Goal: Task Accomplishment & Management: Use online tool/utility

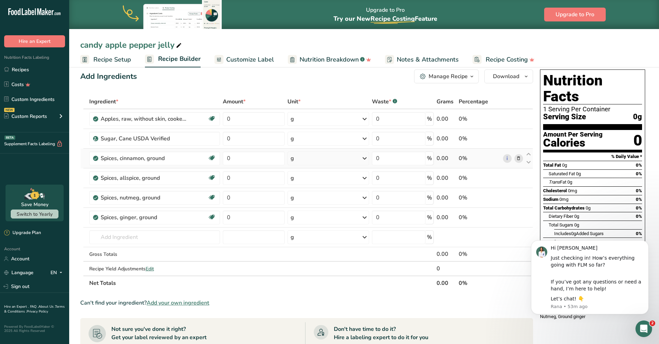
scroll to position [14, 0]
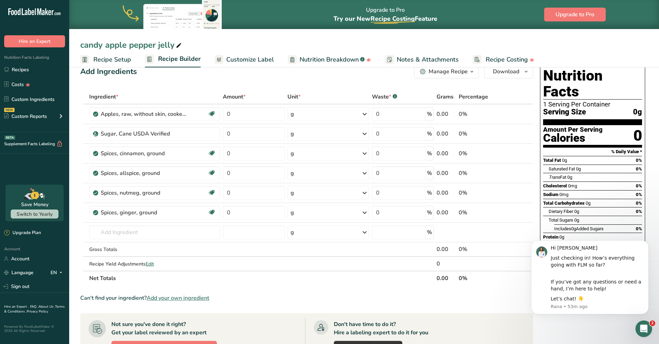
click at [246, 57] on span "Customize Label" at bounding box center [250, 59] width 48 height 9
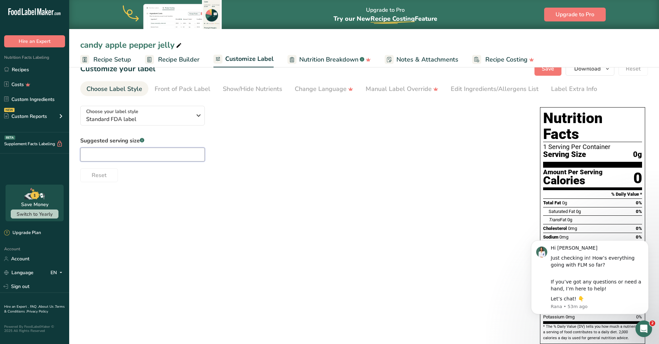
click at [169, 154] on input "text" at bounding box center [142, 155] width 124 height 14
type input "1 tbsp"
click at [190, 192] on div "Choose your label style Standard FDA label USA (FDA) Standard FDA label Tabular…" at bounding box center [363, 232] width 567 height 264
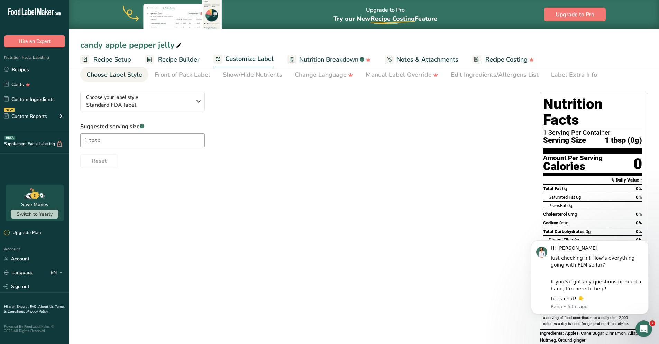
scroll to position [30, 0]
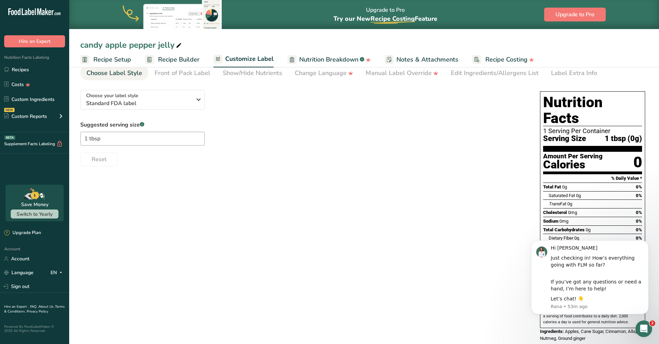
drag, startPoint x: 494, startPoint y: 193, endPoint x: 494, endPoint y: 210, distance: 16.6
click at [494, 193] on div "Choose your label style Standard FDA label USA (FDA) Standard FDA label Tabular…" at bounding box center [363, 216] width 567 height 264
click at [121, 61] on span "Recipe Setup" at bounding box center [112, 59] width 38 height 9
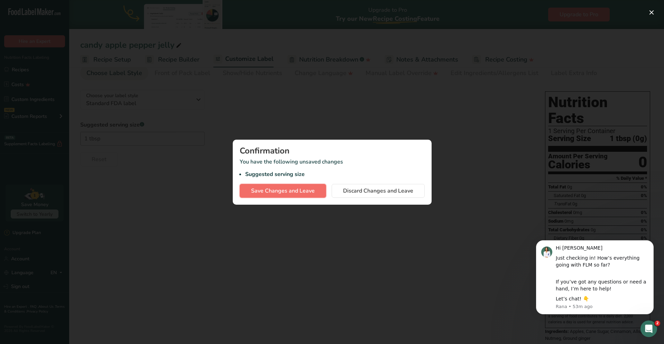
click at [296, 188] on span "Save Changes and Leave" at bounding box center [283, 191] width 64 height 8
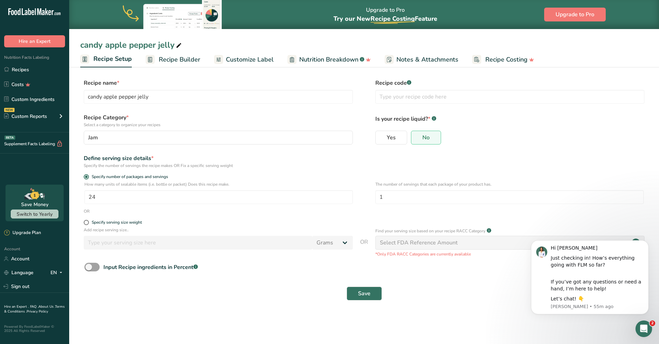
click at [171, 63] on span "Recipe Builder" at bounding box center [179, 59] width 41 height 9
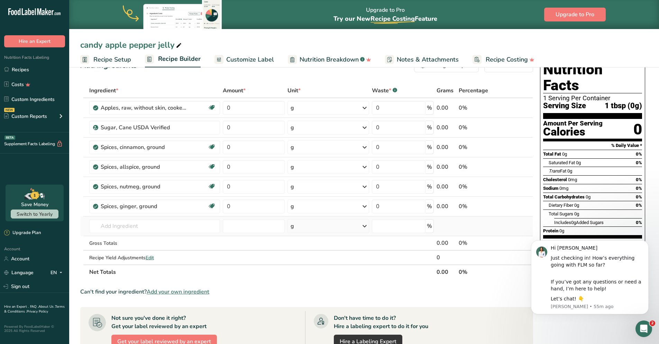
scroll to position [12, 0]
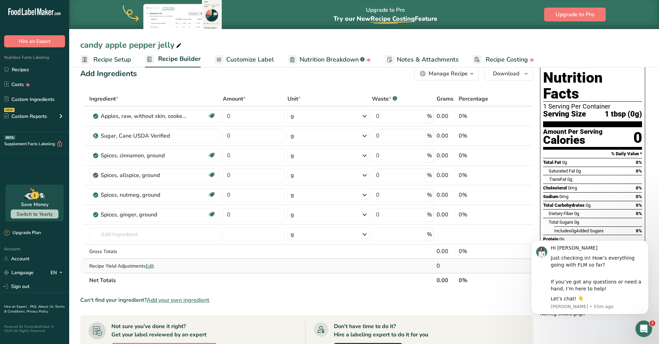
click at [153, 266] on span "Edit" at bounding box center [150, 266] width 8 height 7
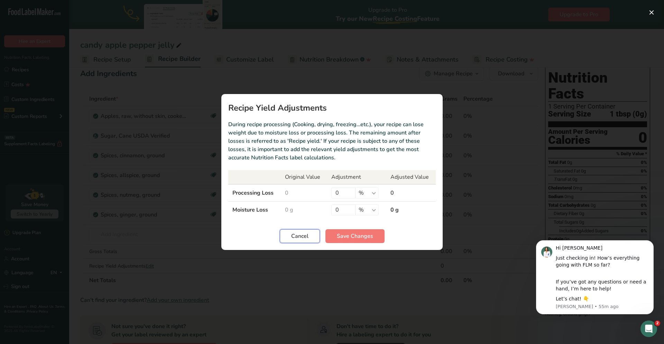
click at [300, 237] on span "Cancel" at bounding box center [299, 236] width 17 height 8
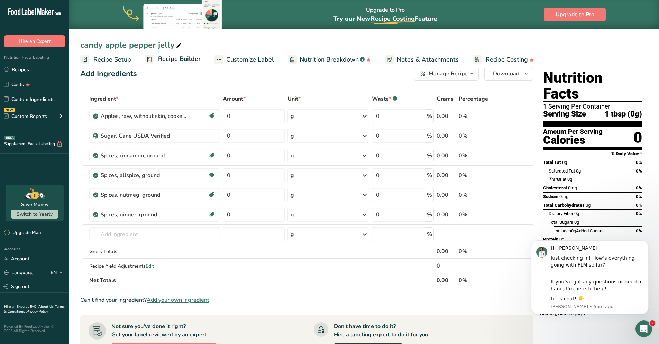
click at [244, 60] on span "Customize Label" at bounding box center [250, 59] width 48 height 9
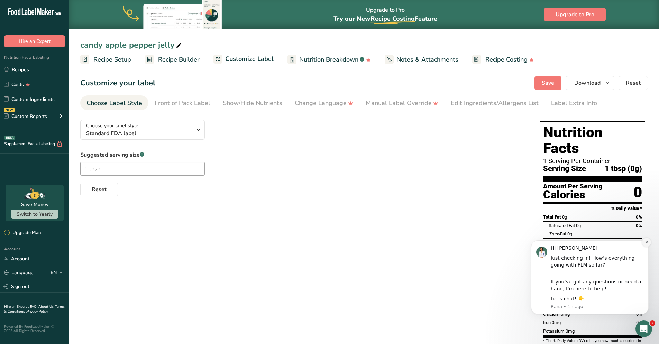
click at [646, 241] on icon "Dismiss notification" at bounding box center [647, 242] width 4 height 4
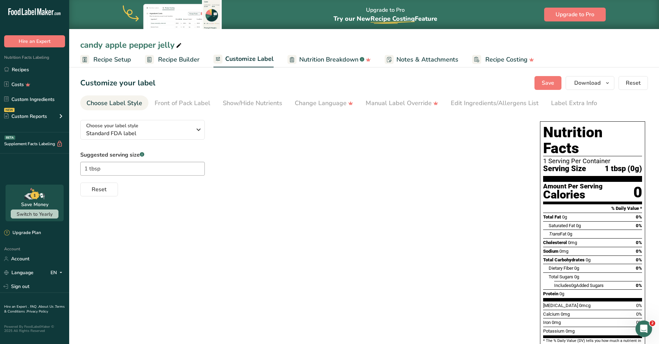
click at [126, 63] on span "Recipe Setup" at bounding box center [112, 59] width 38 height 9
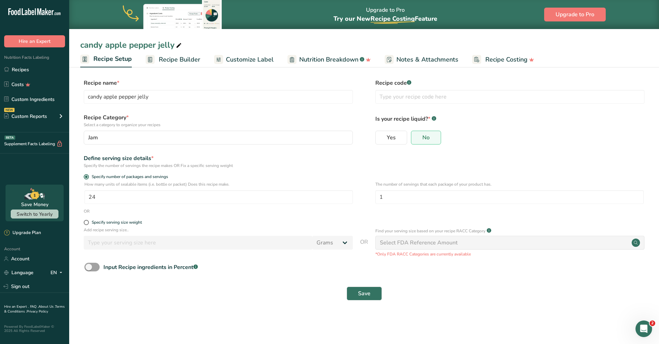
click at [185, 61] on span "Recipe Builder" at bounding box center [179, 59] width 41 height 9
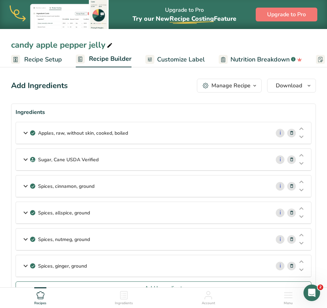
click at [145, 126] on div "Apples, raw, without skin, cooked, boiled" at bounding box center [143, 132] width 254 height 21
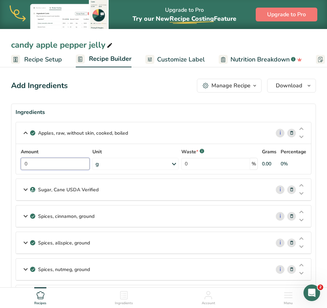
click at [66, 165] on input "0" at bounding box center [55, 164] width 69 height 12
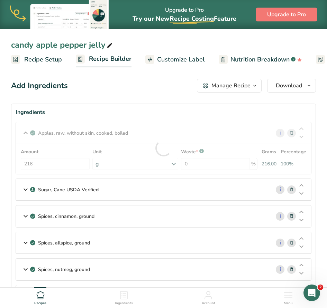
click at [144, 163] on div "Amount 216 Unit g Portions 1 cup slices Weight Units g kg mg See more Volume Un…" at bounding box center [163, 159] width 287 height 22
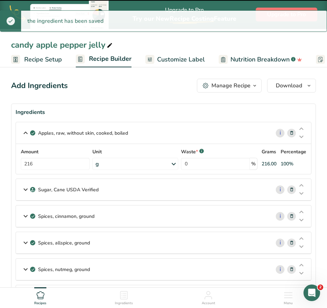
click at [137, 166] on div "g" at bounding box center [135, 164] width 86 height 12
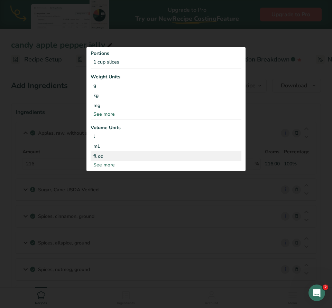
click at [135, 153] on div "fl oz" at bounding box center [165, 156] width 145 height 7
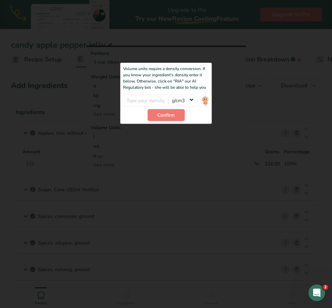
click at [250, 92] on div at bounding box center [166, 154] width 332 height 308
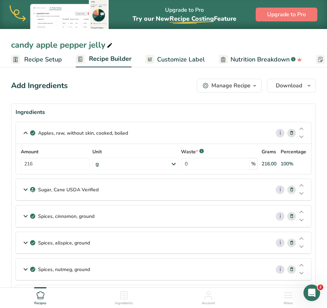
click at [142, 165] on div "g" at bounding box center [135, 164] width 86 height 12
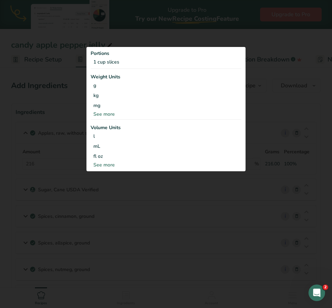
click at [142, 166] on div "See more" at bounding box center [166, 164] width 151 height 7
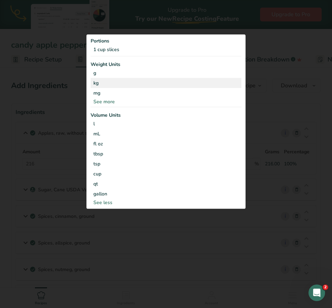
click at [103, 82] on div "kg" at bounding box center [166, 83] width 151 height 10
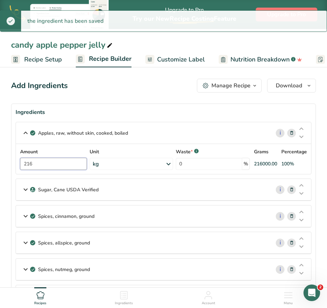
click at [51, 165] on input "216" at bounding box center [53, 164] width 67 height 12
type input "2"
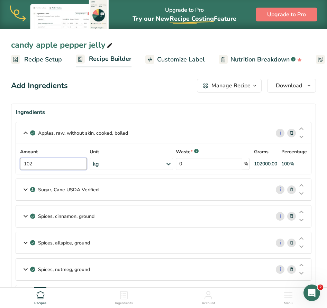
type input "102"
click at [97, 192] on p "Sugar, Cane USDA Verified" at bounding box center [68, 189] width 61 height 7
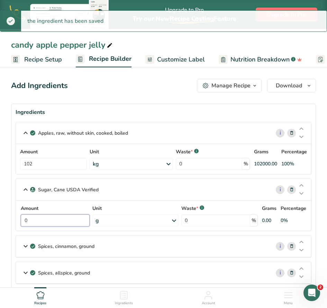
click at [66, 220] on input "0" at bounding box center [55, 221] width 69 height 12
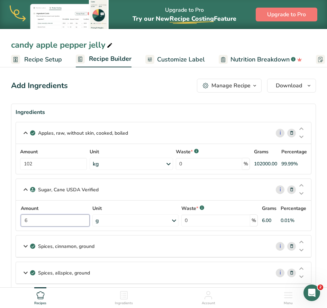
type input "6"
click at [112, 225] on div "Amount 6 Unit g Weight Units g kg mg See more Volume Units l Volume units requi…" at bounding box center [163, 216] width 287 height 22
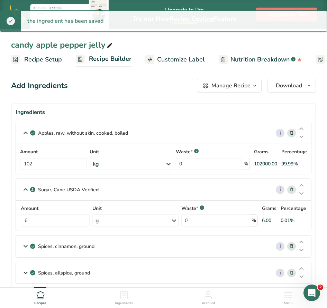
click at [112, 225] on div "g" at bounding box center [135, 221] width 86 height 12
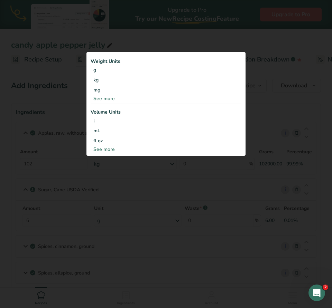
click at [141, 146] on div "See more" at bounding box center [166, 149] width 151 height 7
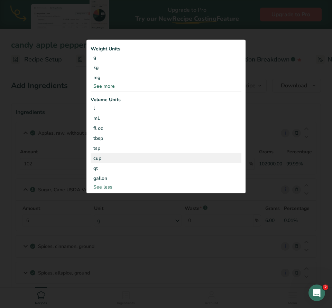
click at [119, 159] on div "cup" at bounding box center [165, 158] width 145 height 7
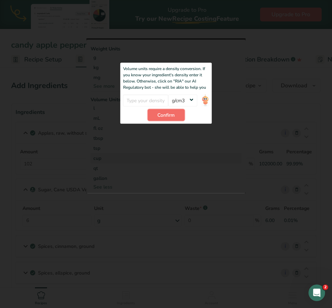
click at [175, 113] on button "Confirm" at bounding box center [165, 115] width 37 height 12
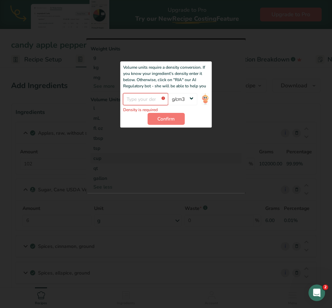
click at [150, 103] on input "number" at bounding box center [145, 99] width 45 height 12
click at [163, 100] on input "number" at bounding box center [145, 99] width 45 height 12
click at [236, 104] on div at bounding box center [165, 115] width 159 height 155
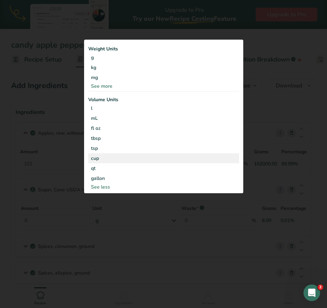
click at [120, 158] on div "cup" at bounding box center [163, 158] width 145 height 7
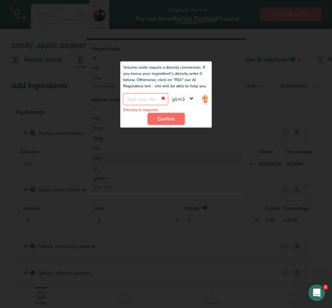
click at [180, 121] on button "Confirm" at bounding box center [165, 119] width 37 height 12
click at [213, 52] on div at bounding box center [165, 115] width 159 height 155
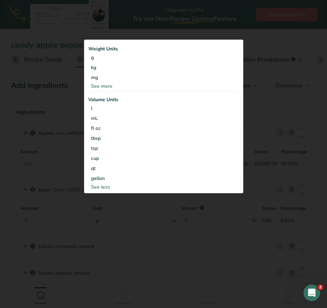
scroll to position [270, 0]
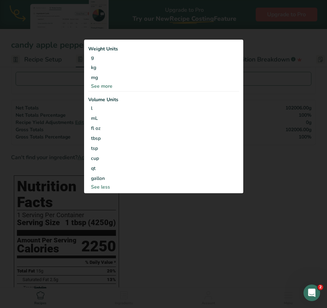
click at [277, 235] on div at bounding box center [163, 154] width 327 height 308
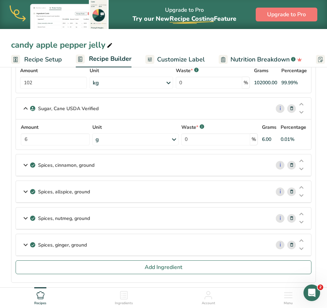
scroll to position [0, 0]
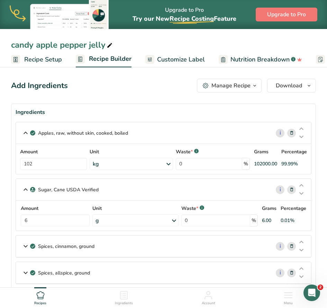
click at [113, 220] on div "g" at bounding box center [135, 221] width 86 height 12
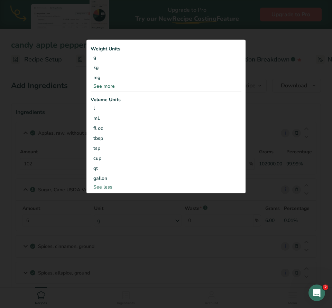
click at [53, 208] on div at bounding box center [166, 154] width 332 height 308
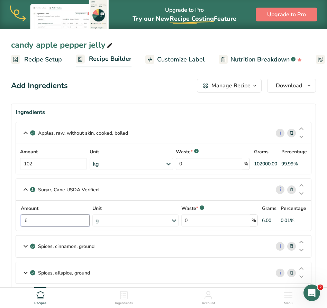
click at [52, 220] on input "6" at bounding box center [55, 221] width 69 height 12
type input "1500"
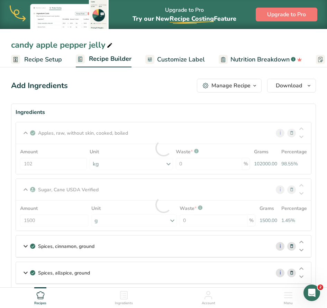
click at [143, 220] on div "Amount 1500 Unit g Weight Units g kg mg See more Volume Units l Volume units re…" at bounding box center [163, 216] width 287 height 22
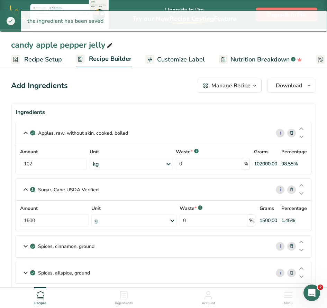
click at [88, 251] on div "Spices, cinnamon, ground" at bounding box center [143, 246] width 254 height 21
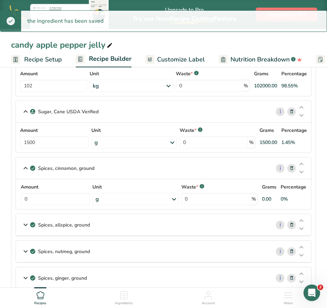
scroll to position [110, 0]
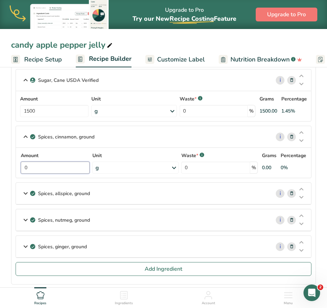
click at [70, 170] on input "0" at bounding box center [55, 168] width 69 height 12
type input "3"
click at [109, 169] on div "Amount 3 Unit g Portions 1 tsp 1 tbsp 1 teaspoon Weight Units g kg mg See more …" at bounding box center [163, 163] width 287 height 22
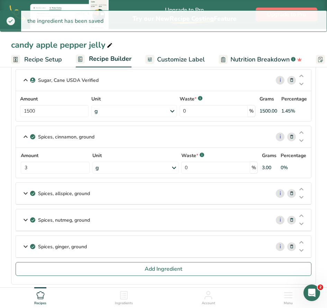
click at [109, 169] on div "g" at bounding box center [135, 168] width 86 height 12
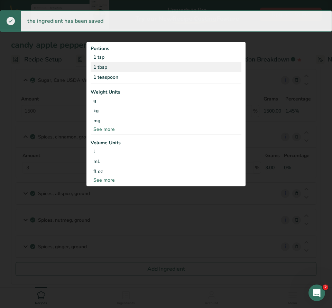
click at [125, 67] on div "1 tbsp" at bounding box center [166, 67] width 151 height 10
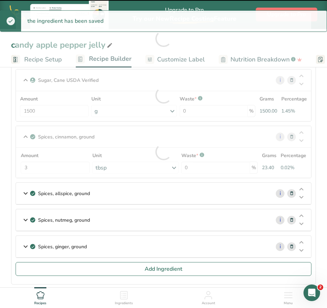
click at [85, 194] on p "Spices, allspice, ground" at bounding box center [64, 193] width 52 height 7
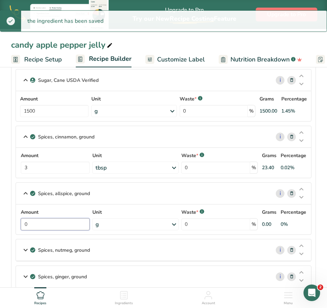
click at [75, 226] on input "0" at bounding box center [55, 225] width 69 height 12
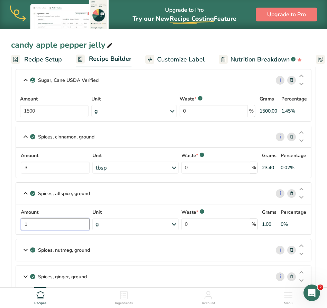
type input "1"
click at [128, 225] on div "Amount 1 Unit g Portions 1 tsp 1 tbsp Weight Units g kg mg See more Volume Unit…" at bounding box center [163, 220] width 287 height 22
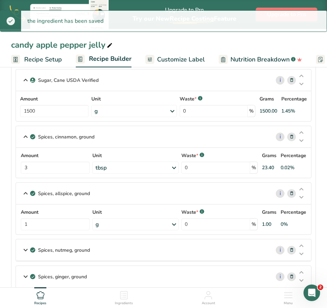
click at [129, 225] on div "g" at bounding box center [135, 225] width 86 height 12
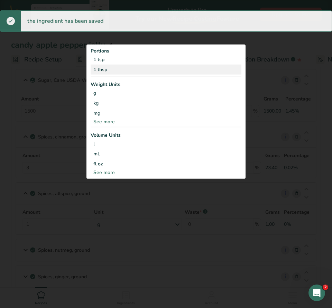
click at [121, 73] on div "1 tbsp" at bounding box center [166, 70] width 151 height 10
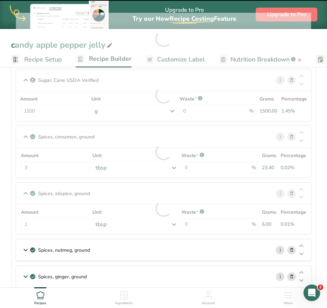
click at [83, 252] on p "Spices, nutmeg, ground" at bounding box center [64, 250] width 52 height 7
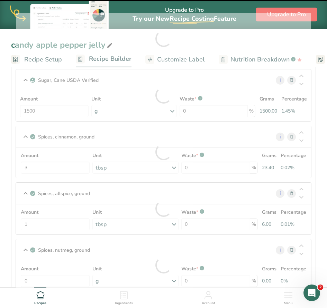
click at [58, 281] on div at bounding box center [163, 266] width 295 height 52
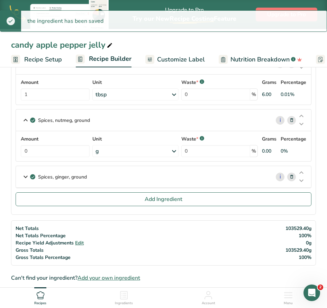
scroll to position [242, 0]
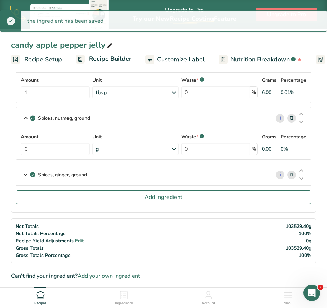
click at [117, 147] on div "g" at bounding box center [135, 149] width 86 height 12
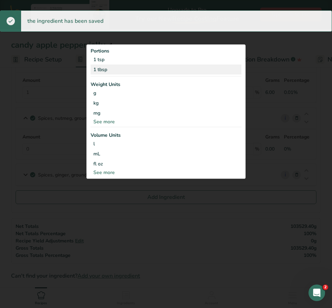
click at [151, 71] on div "1 tbsp" at bounding box center [166, 70] width 151 height 10
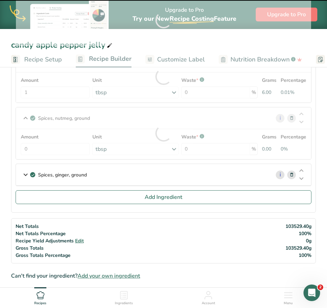
click at [75, 179] on div "Spices, ginger, ground" at bounding box center [143, 174] width 254 height 21
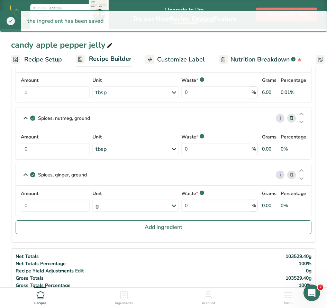
click at [131, 208] on div "g" at bounding box center [135, 206] width 86 height 12
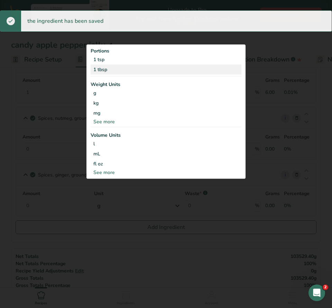
click at [143, 66] on div "1 tbsp" at bounding box center [166, 70] width 151 height 10
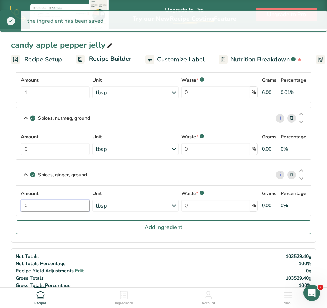
click at [55, 208] on input "0" at bounding box center [55, 206] width 69 height 12
type input "1"
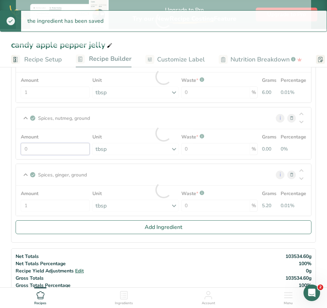
click at [54, 149] on div "Amount 0 Unit tbsp Portions 1 tsp 1 tbsp Weight Units g kg mg See more Volume U…" at bounding box center [163, 144] width 287 height 22
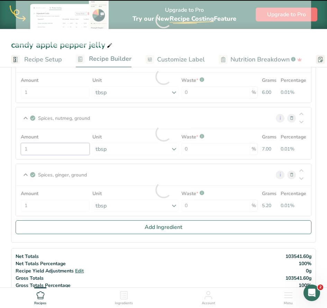
type input "0"
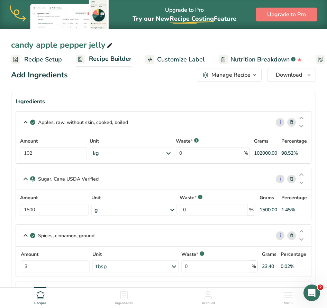
scroll to position [0, 0]
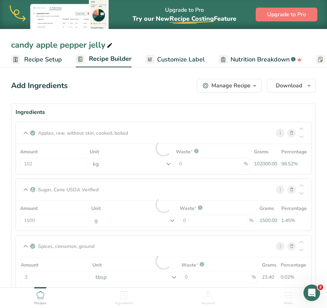
click at [51, 61] on span "Recipe Setup" at bounding box center [43, 59] width 38 height 9
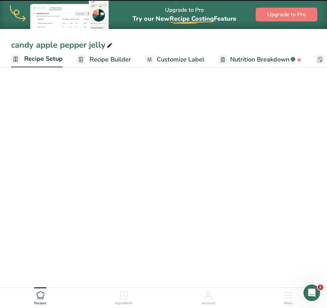
scroll to position [0, 2]
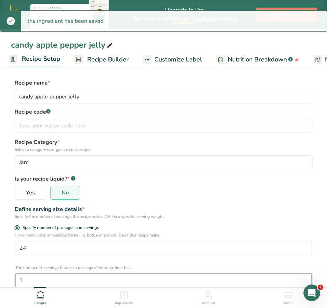
click at [89, 279] on input "1" at bounding box center [163, 281] width 296 height 14
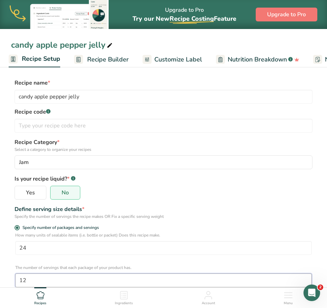
type input "12"
click at [207, 214] on div "Specify the number of servings the recipe makes OR Fix a specific serving weight" at bounding box center [164, 217] width 298 height 6
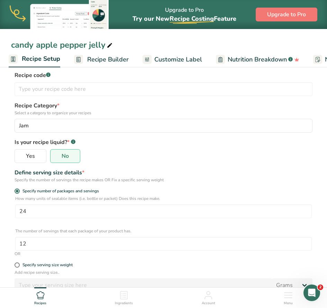
scroll to position [154, 0]
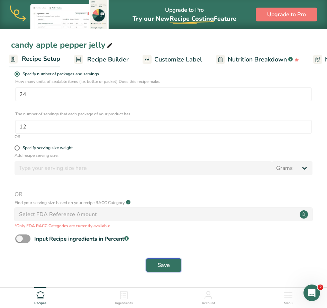
click at [170, 261] on button "Save" at bounding box center [163, 266] width 35 height 14
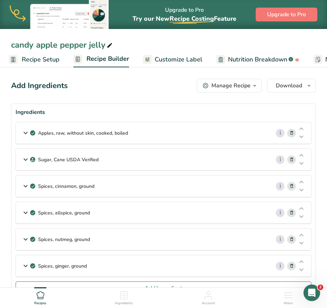
click at [47, 61] on span "Recipe Setup" at bounding box center [41, 59] width 38 height 9
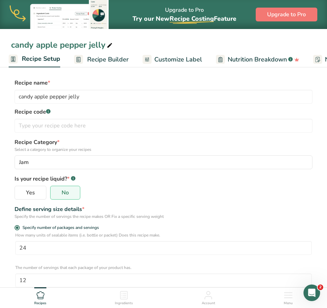
scroll to position [1, 0]
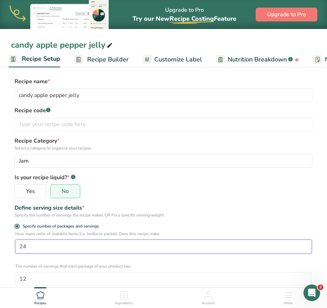
click at [178, 251] on input "24" at bounding box center [163, 247] width 296 height 14
drag, startPoint x: 188, startPoint y: 248, endPoint x: 2, endPoint y: 251, distance: 186.1
click at [2, 251] on section "Recipe name * candy apple pepper jelly Recipe code .a-a{fill:#347362;}.b-a{fill…" at bounding box center [163, 252] width 327 height 377
drag, startPoint x: 58, startPoint y: 252, endPoint x: 9, endPoint y: 246, distance: 49.5
click at [9, 246] on section "Recipe name * candy apple pepper jelly Recipe code .a-a{fill:#347362;}.b-a{fill…" at bounding box center [163, 252] width 327 height 377
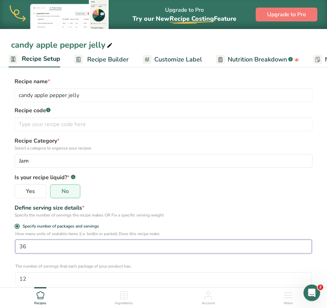
type input "36"
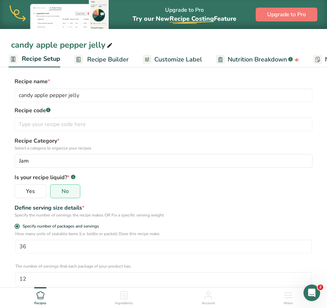
click at [290, 206] on div "Define serving size details *" at bounding box center [164, 208] width 298 height 8
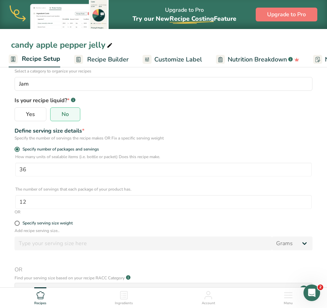
scroll to position [154, 0]
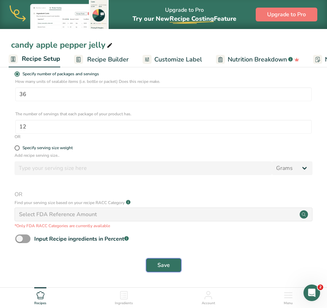
click at [171, 268] on button "Save" at bounding box center [163, 266] width 35 height 14
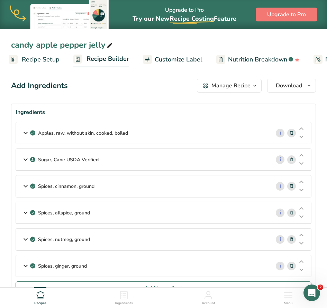
click at [52, 62] on span "Recipe Setup" at bounding box center [41, 59] width 38 height 9
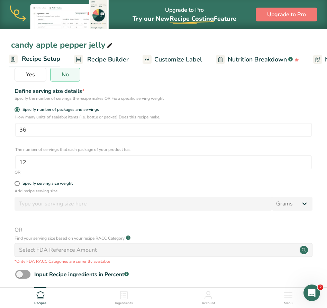
scroll to position [147, 0]
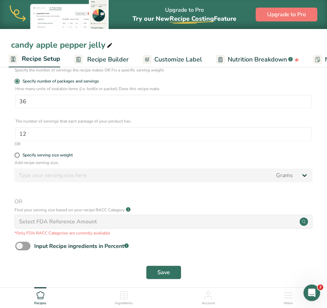
click at [61, 111] on div "How many units of sealable items (i.e. bottle or packet) Does this recipe make.…" at bounding box center [163, 113] width 305 height 55
click at [62, 109] on div "How many units of sealable items (i.e. bottle or packet) Does this recipe make.…" at bounding box center [163, 113] width 305 height 55
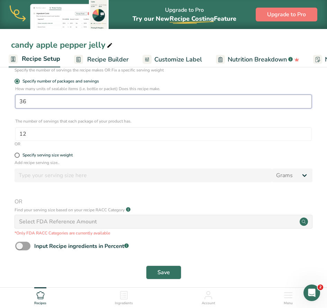
click at [64, 105] on input "36" at bounding box center [163, 102] width 296 height 14
type input "1"
type input "48"
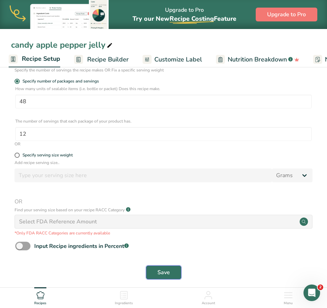
click at [174, 274] on button "Save" at bounding box center [163, 273] width 35 height 14
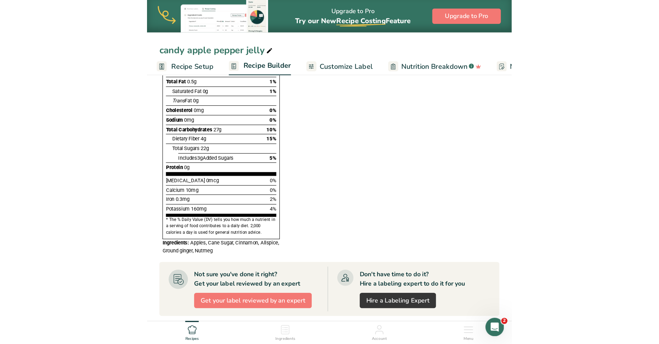
scroll to position [193, 0]
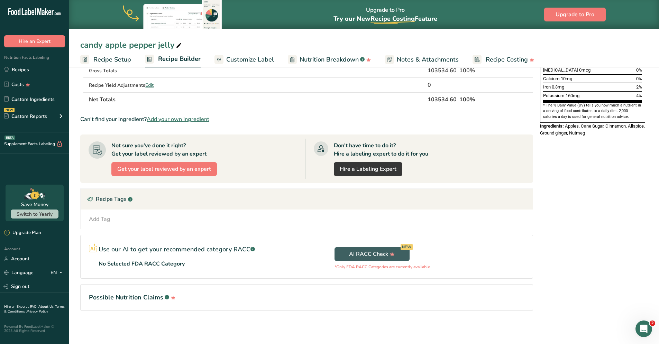
click at [129, 44] on div "candy apple pepper jelly" at bounding box center [131, 45] width 103 height 12
drag, startPoint x: 182, startPoint y: 44, endPoint x: 76, endPoint y: 43, distance: 105.5
click at [76, 43] on div "candy apple pepper jelly" at bounding box center [364, 45] width 590 height 12
type input "apple butter"
click at [578, 233] on div "Nutrition Facts 12 Servings Per Container Serving Size 1 tbsp (180g) Amount Per…" at bounding box center [592, 108] width 111 height 450
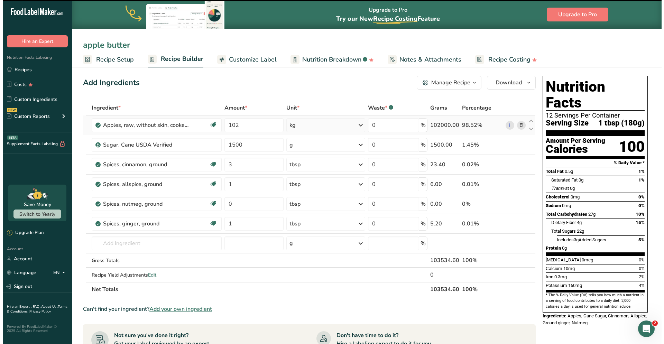
scroll to position [0, 0]
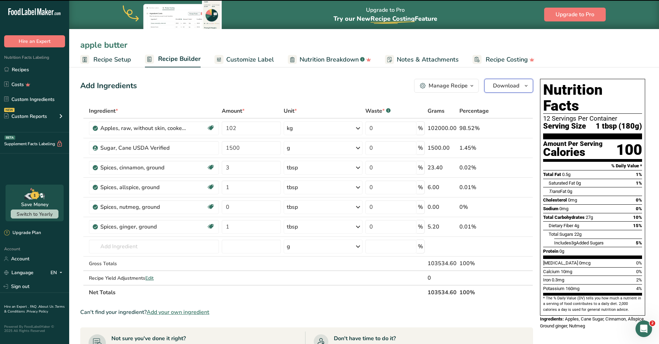
click at [499, 88] on span "Download" at bounding box center [506, 86] width 26 height 8
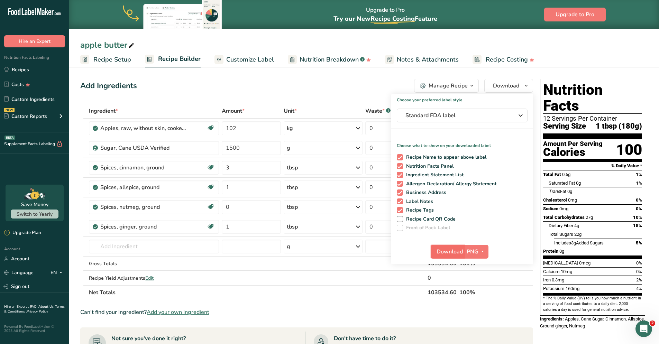
click at [454, 253] on span "Download" at bounding box center [449, 252] width 26 height 8
click at [376, 37] on div "apple butter Recipe Setup Recipe Builder Customize Label Nutrition Breakdown .a…" at bounding box center [364, 33] width 590 height 67
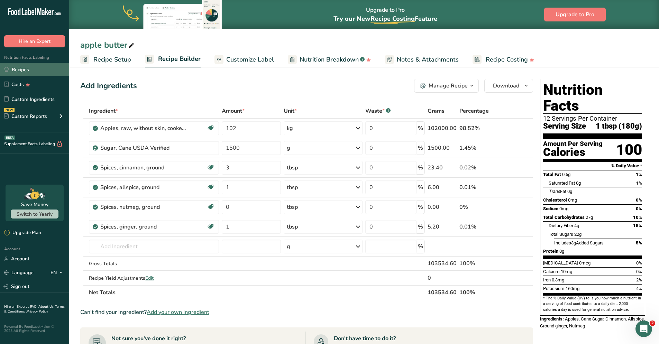
click at [45, 66] on link "Recipes" at bounding box center [34, 69] width 69 height 13
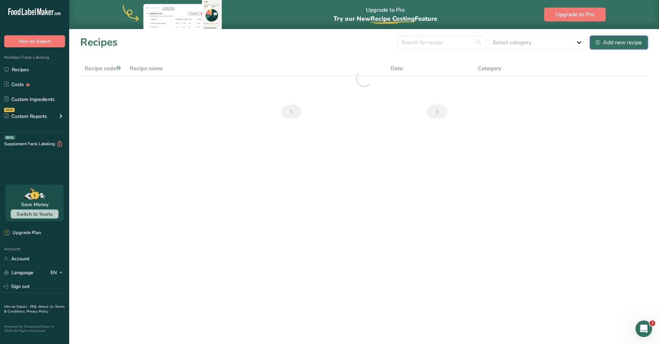
click at [623, 42] on div "Add new recipe" at bounding box center [618, 42] width 46 height 8
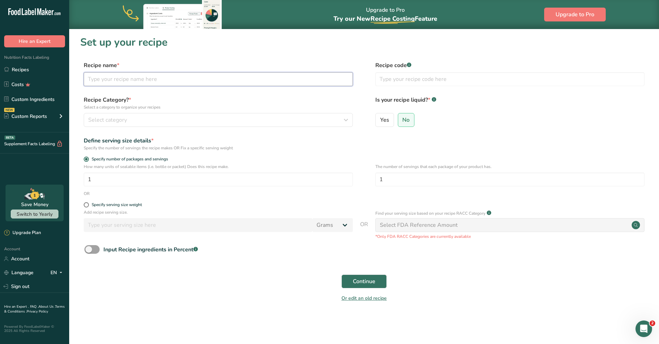
click at [323, 78] on input "text" at bounding box center [218, 79] width 269 height 14
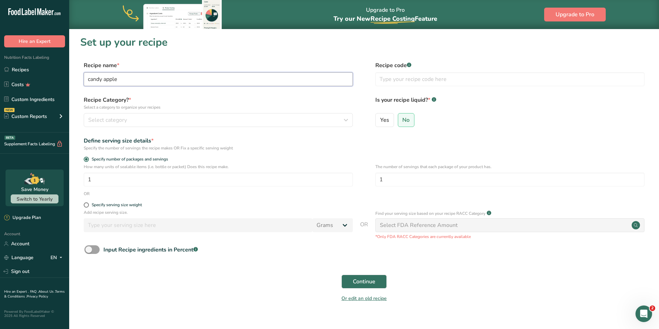
type input "candy apple pepper jelly"
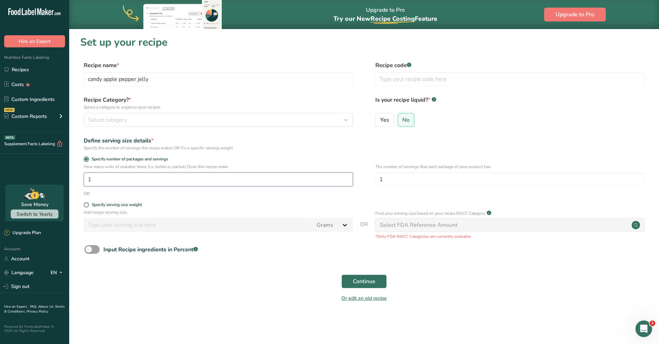
click at [249, 179] on input "1" at bounding box center [218, 180] width 269 height 14
type input "16"
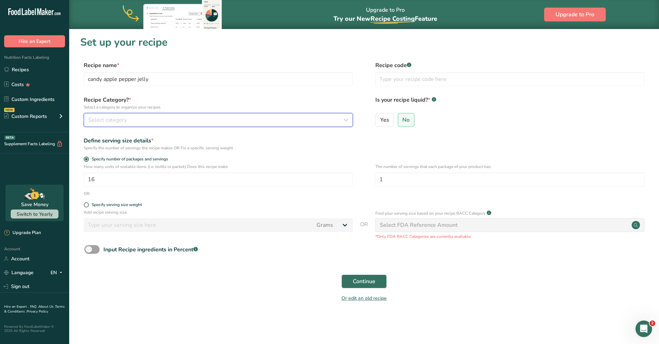
click at [181, 122] on div "Select category" at bounding box center [216, 120] width 256 height 8
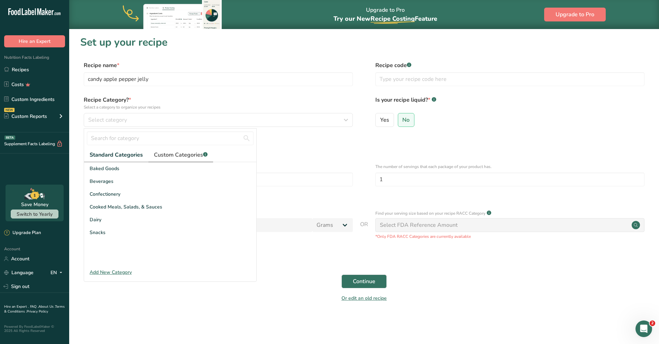
click at [191, 151] on span "Custom Categories .a-a{fill:#347362;}.b-a{fill:#fff;}" at bounding box center [181, 155] width 54 height 8
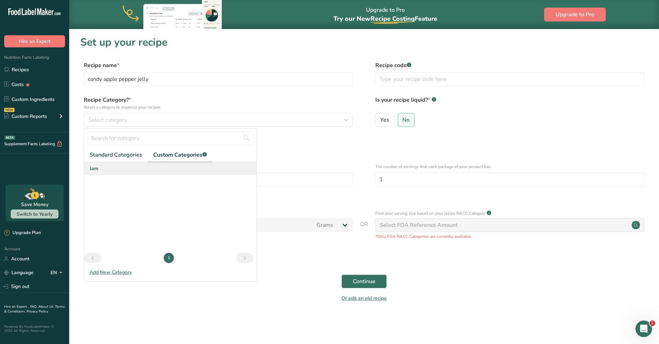
click at [124, 165] on div "Jam" at bounding box center [170, 168] width 172 height 13
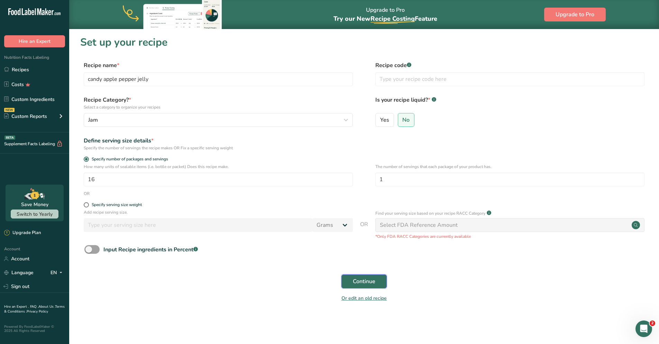
click at [374, 284] on span "Continue" at bounding box center [364, 281] width 22 height 8
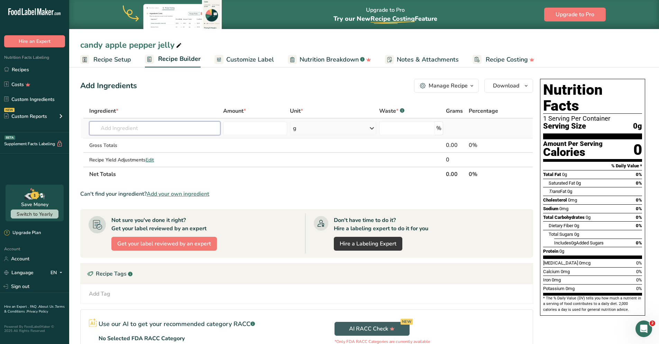
click at [159, 128] on input "text" at bounding box center [154, 128] width 131 height 14
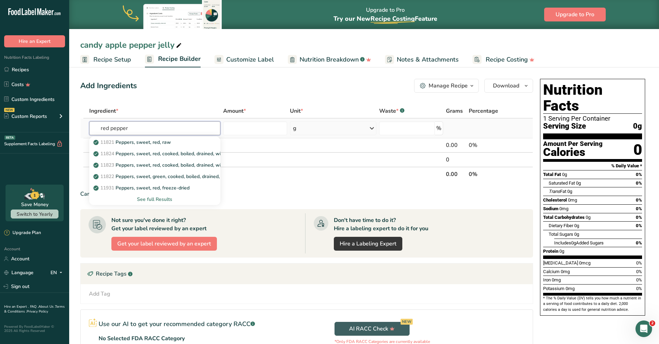
type input "red pepper"
click at [149, 200] on div "See full Results" at bounding box center [155, 199] width 120 height 7
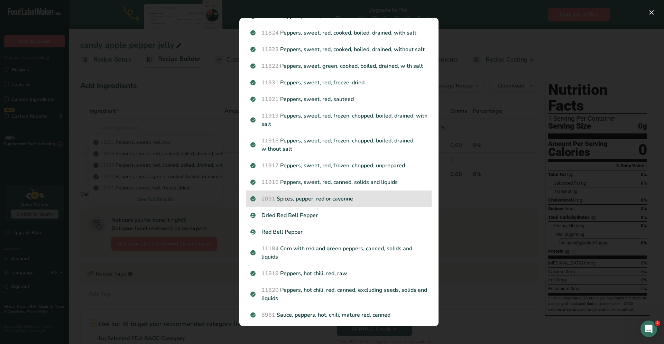
scroll to position [52, 0]
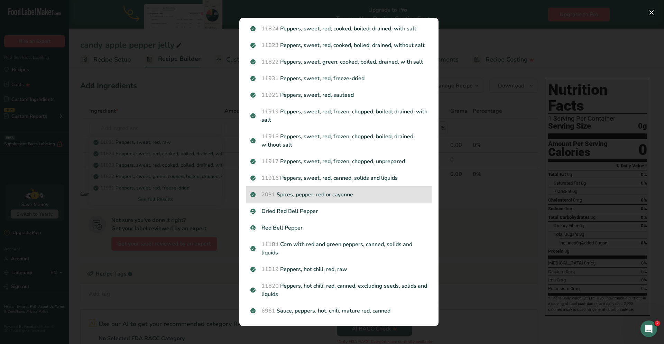
click at [385, 197] on p "2031 Spices, pepper, red or cayenne" at bounding box center [338, 195] width 177 height 8
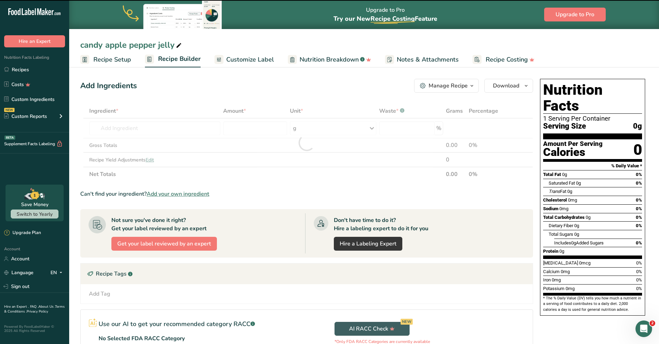
type input "0"
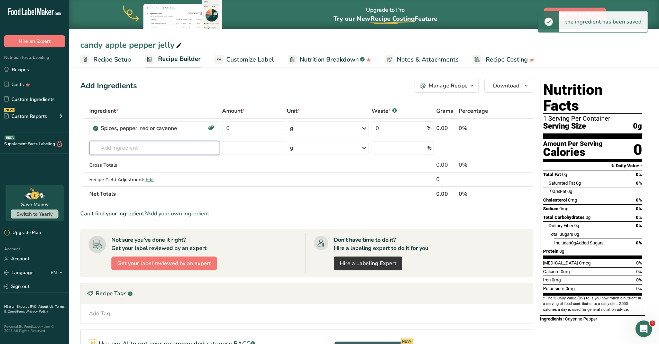
click at [144, 151] on input "text" at bounding box center [154, 148] width 130 height 14
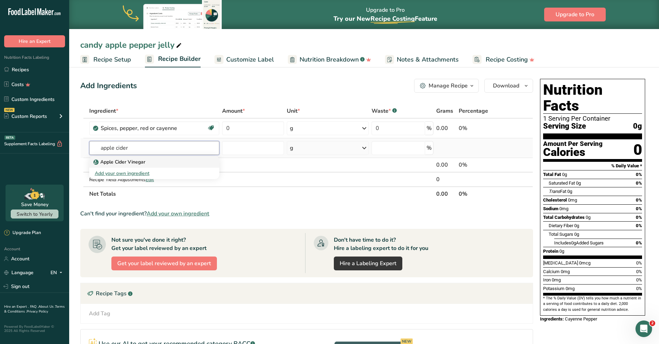
type input "apple cider"
click at [143, 165] on p "Apple Cider Vinegar" at bounding box center [120, 161] width 50 height 7
type input "Apple Cider Vinegar"
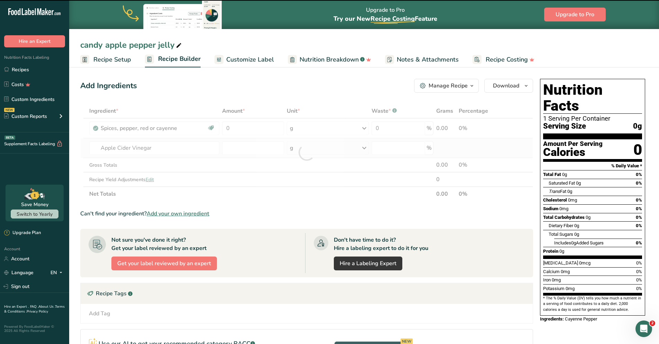
type input "0"
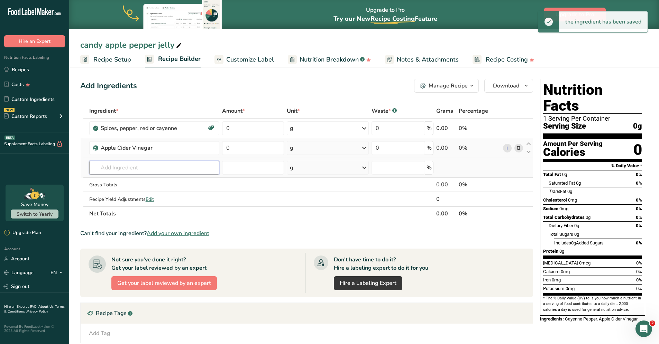
click at [144, 170] on input "text" at bounding box center [154, 168] width 130 height 14
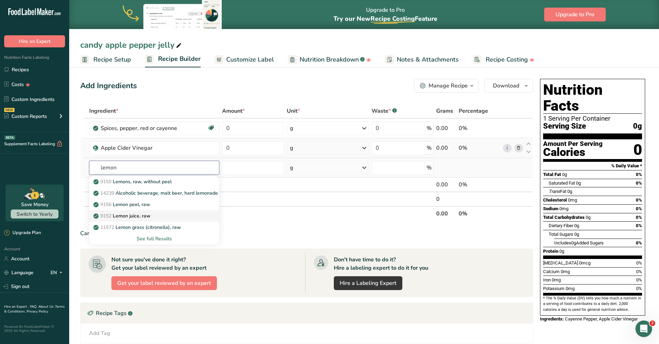
type input "lemon"
click at [193, 217] on div "9152 Lemon juice, raw" at bounding box center [149, 215] width 108 height 7
type input "Lemon juice, raw"
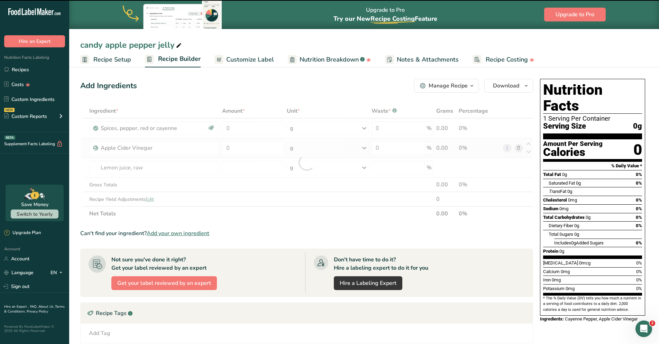
type input "0"
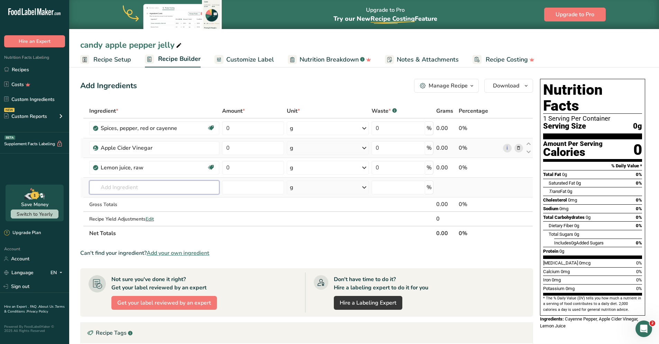
click at [164, 186] on input "text" at bounding box center [154, 187] width 130 height 14
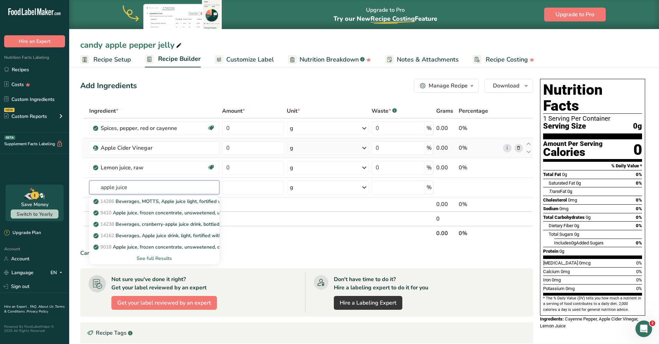
type input "apple juice"
click at [172, 259] on div "See full Results" at bounding box center [154, 258] width 119 height 7
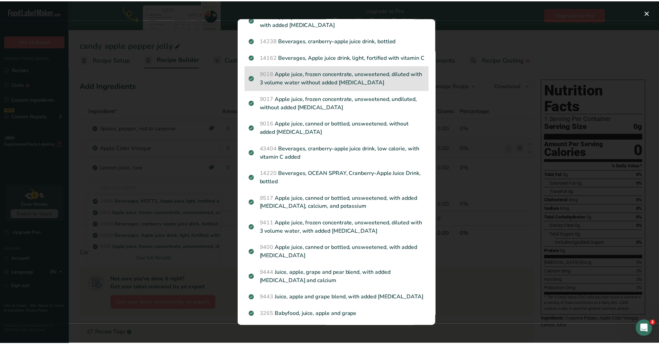
scroll to position [63, 0]
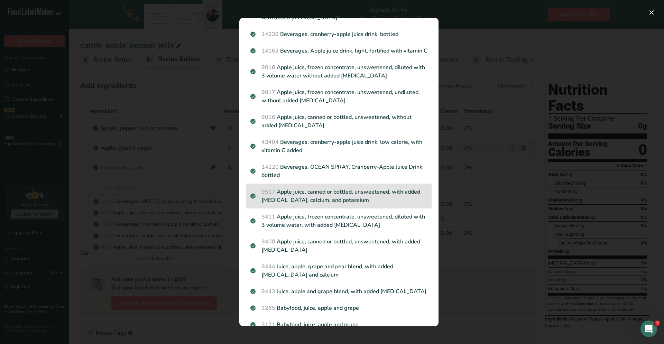
click at [404, 204] on p "9517 Apple juice, canned or bottled, unsweetened, with added [MEDICAL_DATA], ca…" at bounding box center [338, 196] width 177 height 17
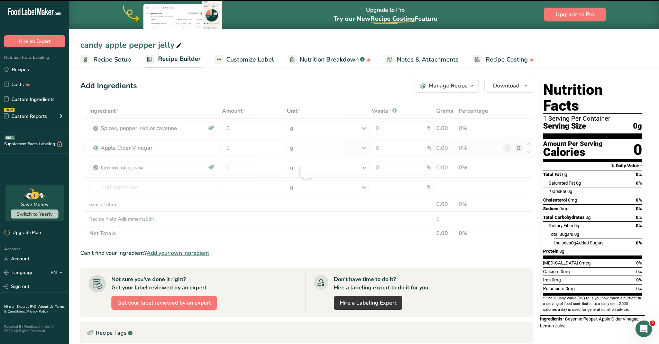
type input "0"
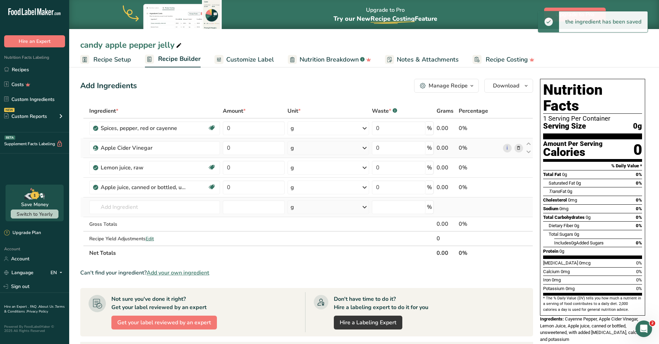
click at [151, 214] on td "14286 Beverages, MOTTS, Apple juice light, fortified with vitamin C 9410 Apple …" at bounding box center [155, 207] width 134 height 20
click at [154, 210] on input "text" at bounding box center [154, 207] width 131 height 14
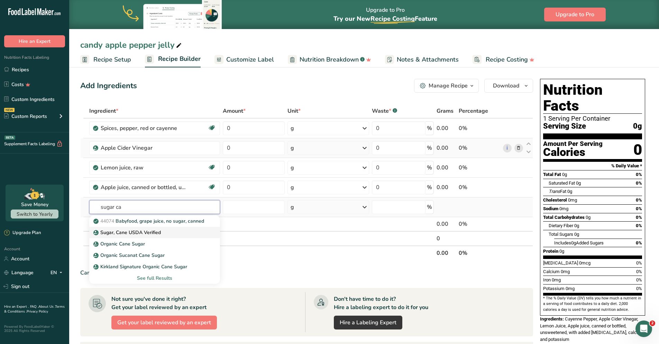
type input "sugar ca"
click at [168, 235] on div "Sugar, Cane USDA Verified" at bounding box center [149, 232] width 109 height 7
type input "Sugar, Cane USDA Verified"
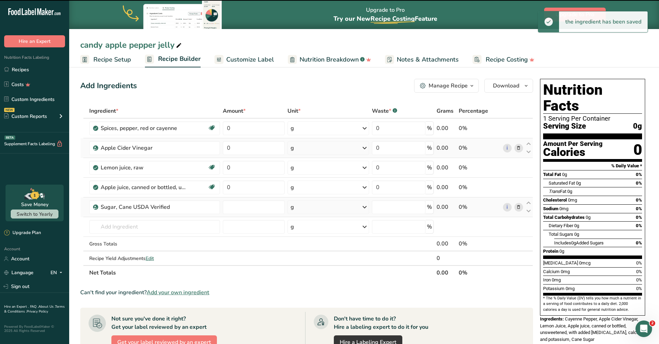
type input "0"
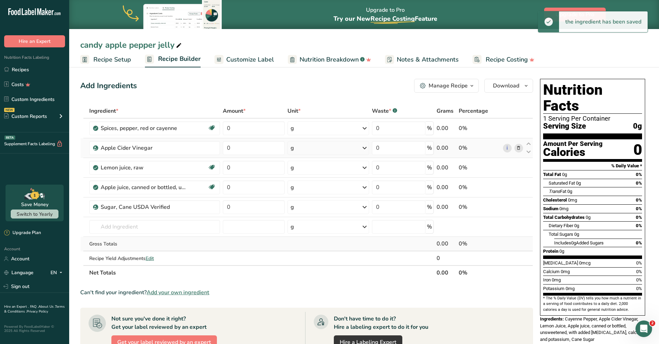
click at [152, 238] on td "Gross Totals" at bounding box center [155, 244] width 134 height 15
click at [158, 224] on input "text" at bounding box center [154, 227] width 131 height 14
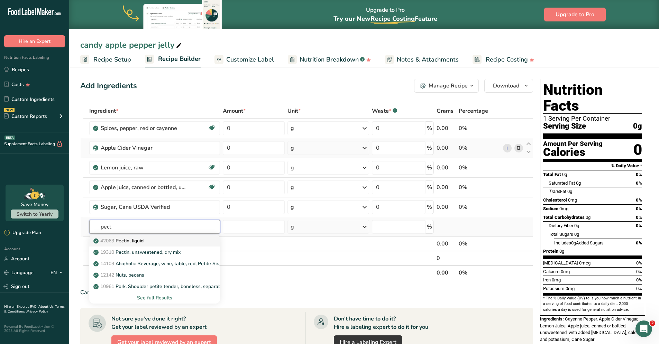
type input "pect"
click at [163, 241] on div "42063 Pectin, liquid" at bounding box center [149, 240] width 109 height 7
type input "Pectin, liquid"
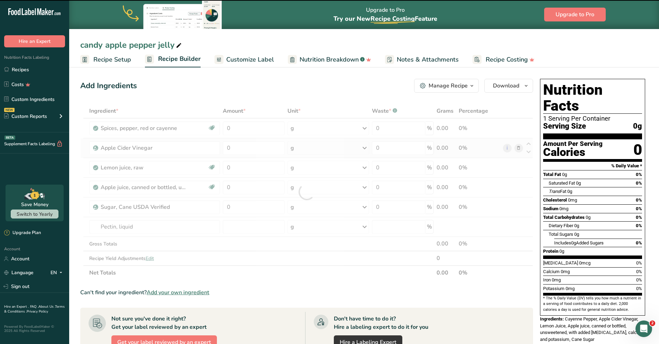
type input "0"
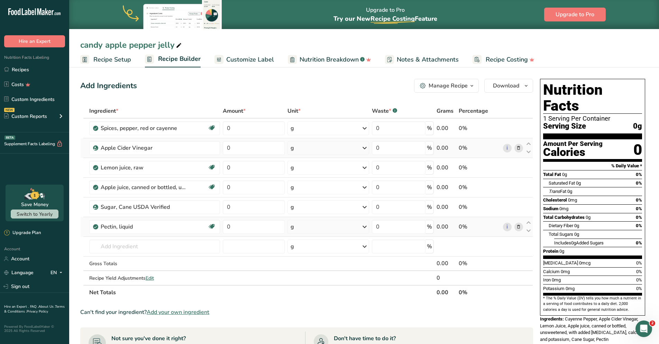
click at [344, 226] on div "g" at bounding box center [328, 227] width 82 height 14
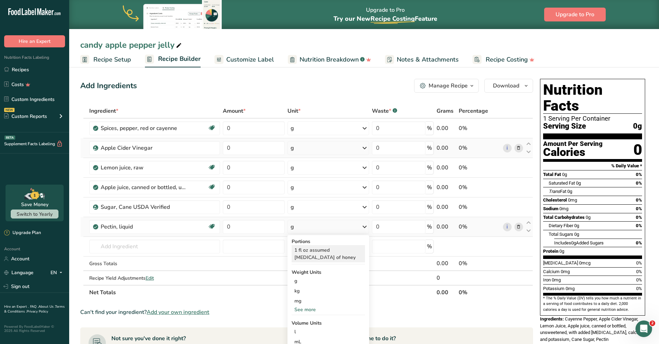
click at [322, 258] on div "1 fl oz assumed [MEDICAL_DATA] of honey" at bounding box center [327, 253] width 73 height 17
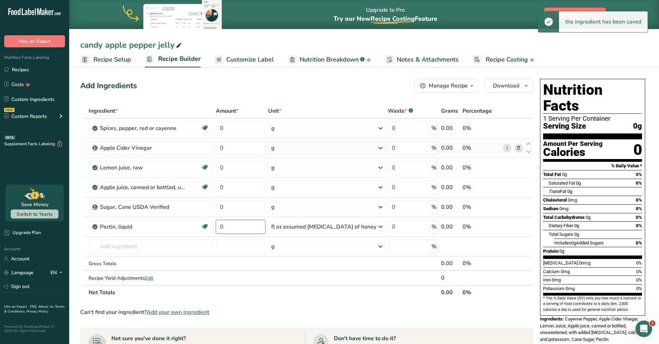
click at [252, 229] on input "0" at bounding box center [240, 227] width 49 height 14
type input "12"
click at [242, 206] on div "Ingredient * Amount * Unit * Waste * .a-a{fill:#347362;}.b-a{fill:#fff;} Grams …" at bounding box center [306, 202] width 453 height 196
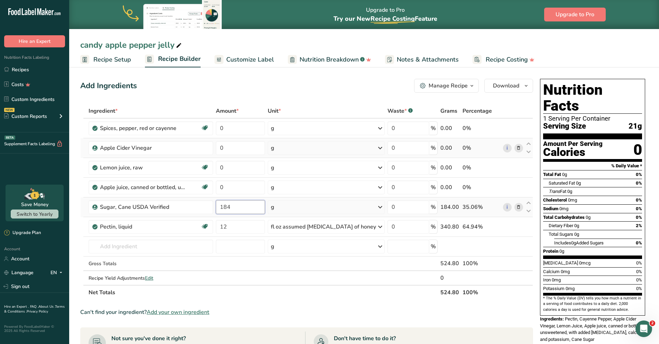
type input "184"
click at [346, 211] on div "Ingredient * Amount * Unit * Waste * .a-a{fill:#347362;}.b-a{fill:#fff;} Grams …" at bounding box center [306, 202] width 453 height 196
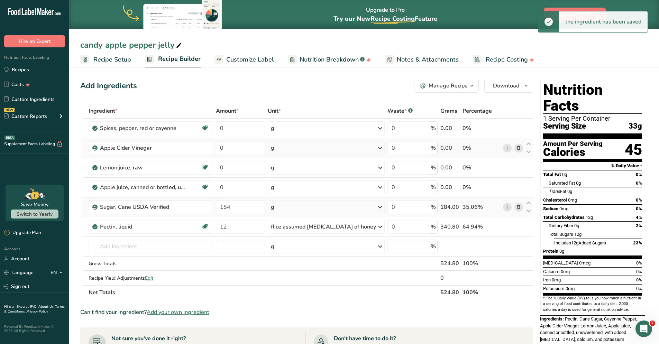
click at [324, 205] on div "g" at bounding box center [326, 207] width 117 height 14
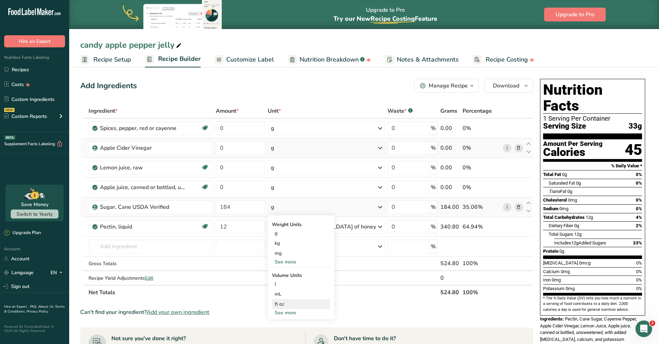
click at [304, 303] on div "fl oz" at bounding box center [301, 303] width 53 height 7
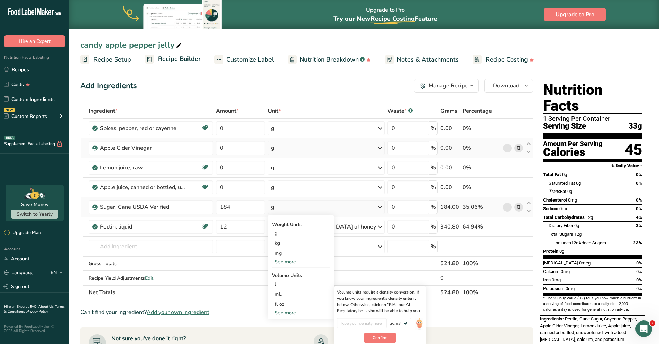
click at [286, 313] on div "See more" at bounding box center [301, 312] width 58 height 7
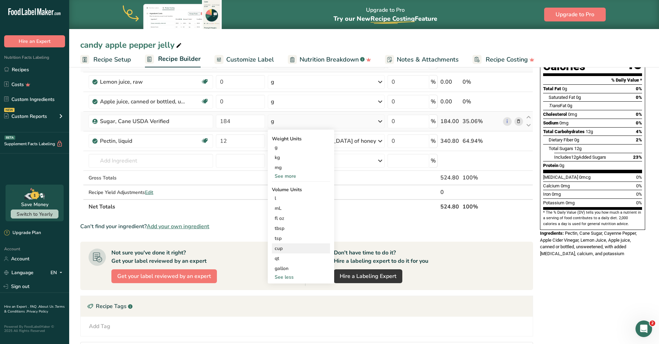
scroll to position [86, 0]
click at [304, 246] on div "cup" at bounding box center [301, 247] width 53 height 7
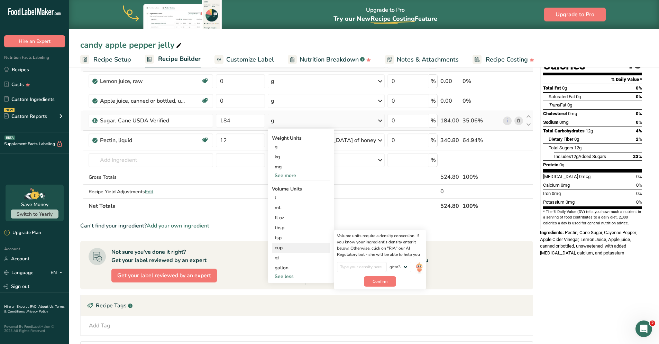
click at [304, 246] on div "cup" at bounding box center [301, 247] width 53 height 7
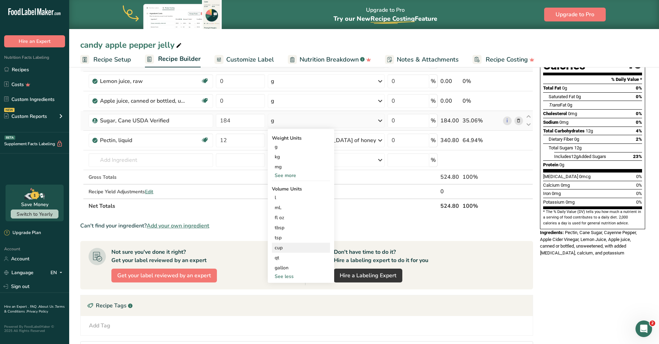
click at [312, 248] on div "cup" at bounding box center [301, 247] width 53 height 7
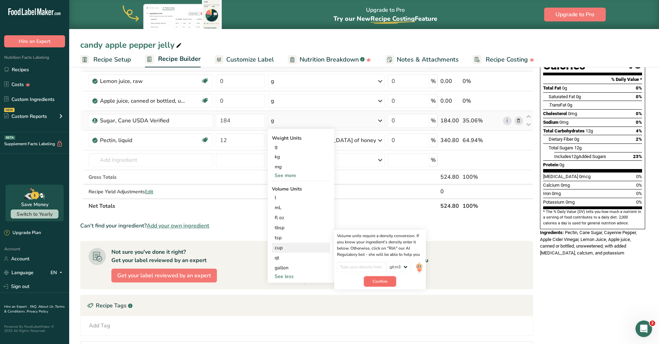
click at [387, 281] on span "Confirm" at bounding box center [379, 281] width 15 height 6
click at [379, 228] on div "Can't find your ingredient? Add your own ingredient" at bounding box center [306, 226] width 453 height 8
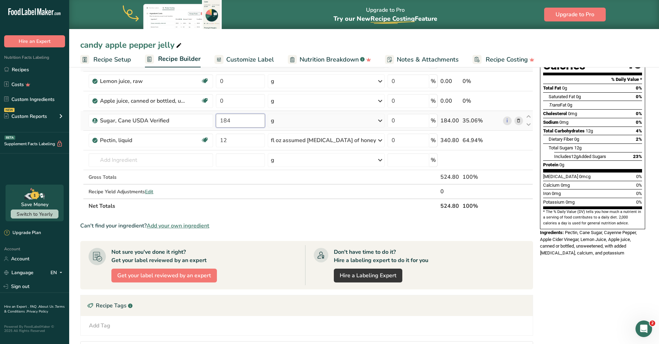
click at [242, 122] on input "184" at bounding box center [240, 121] width 49 height 14
click at [296, 120] on div "Ingredient * Amount * Unit * Waste * .a-a{fill:#347362;}.b-a{fill:#fff;} Grams …" at bounding box center [306, 115] width 453 height 196
click at [296, 120] on div "g" at bounding box center [326, 121] width 117 height 14
click at [309, 252] on div "cup Volume units require a density conversion. If you know your ingredient's de…" at bounding box center [301, 248] width 58 height 10
click at [310, 249] on div "cup" at bounding box center [301, 247] width 53 height 7
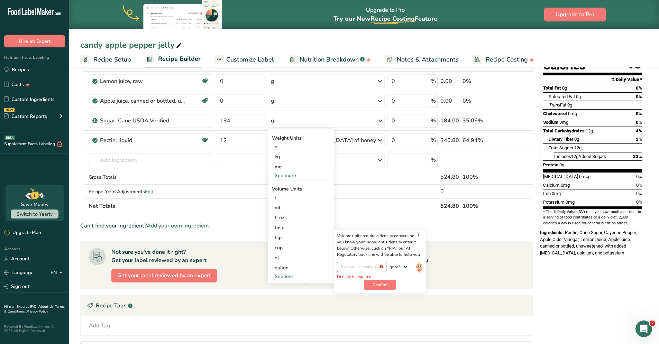
click at [408, 223] on div "Can't find your ingredient? Add your own ingredient" at bounding box center [306, 226] width 453 height 8
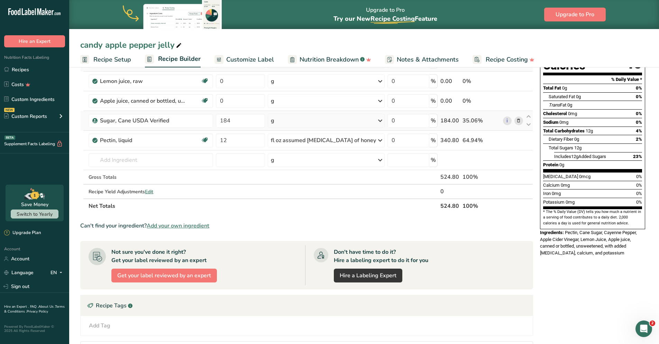
click at [300, 124] on div "g" at bounding box center [326, 121] width 117 height 14
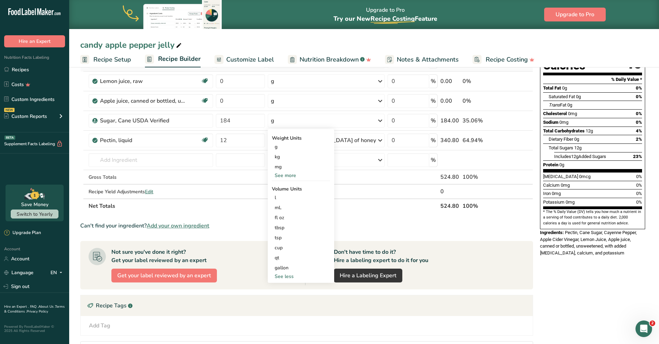
click at [406, 229] on div "Can't find your ingredient? Add your own ingredient" at bounding box center [306, 226] width 453 height 8
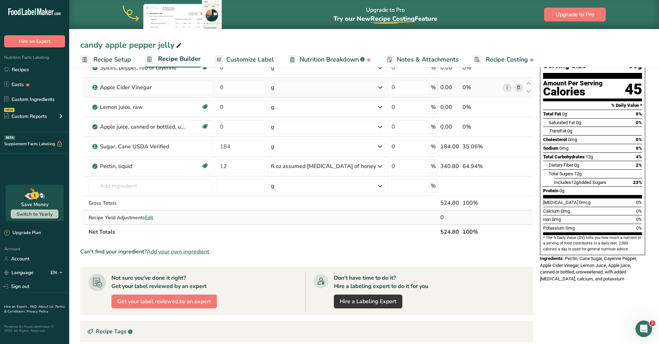
scroll to position [54, 0]
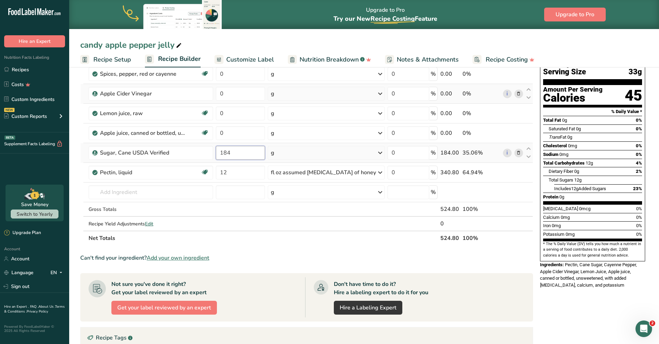
click at [241, 154] on input "184" at bounding box center [240, 153] width 49 height 14
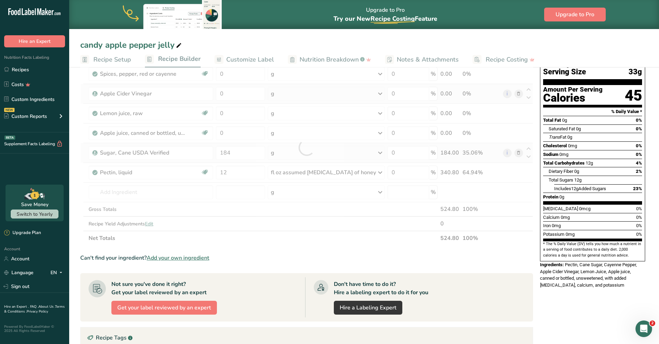
click at [371, 155] on div "Ingredient * Amount * Unit * Waste * .a-a{fill:#347362;}.b-a{fill:#fff;} Grams …" at bounding box center [306, 147] width 453 height 196
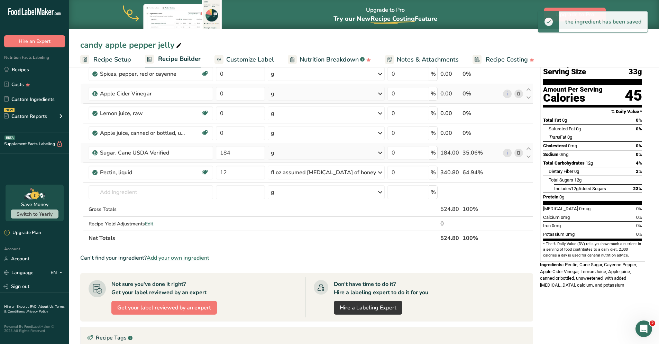
click at [369, 156] on div "g" at bounding box center [326, 153] width 117 height 14
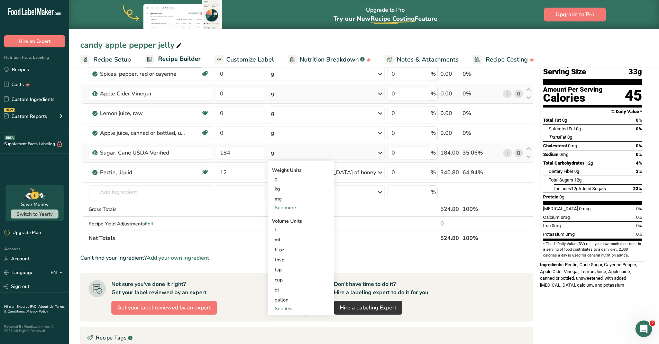
click at [297, 209] on div "See more" at bounding box center [301, 207] width 58 height 7
click at [300, 230] on div "oz" at bounding box center [301, 229] width 58 height 10
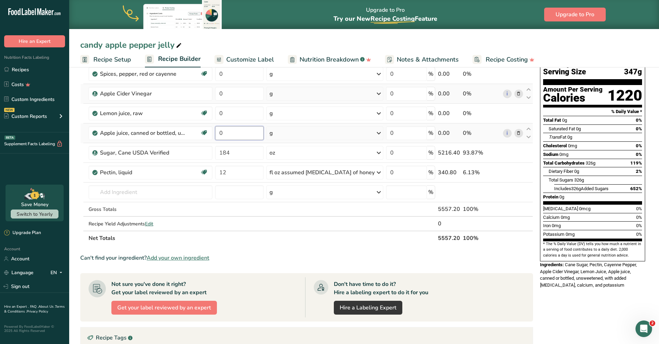
click at [242, 137] on input "0" at bounding box center [239, 133] width 48 height 14
type input "24"
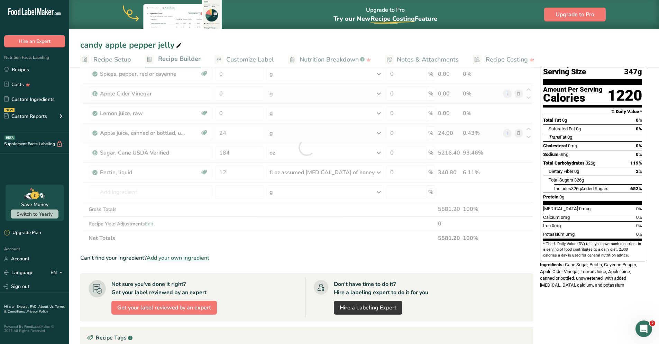
click at [296, 132] on div "Ingredient * Amount * Unit * Waste * .a-a{fill:#347362;}.b-a{fill:#fff;} Grams …" at bounding box center [306, 147] width 453 height 196
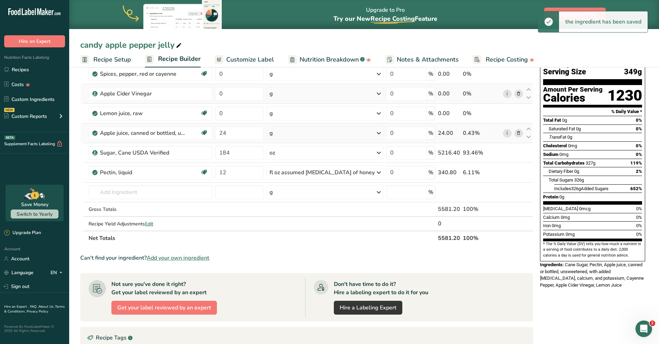
click at [318, 131] on div "g" at bounding box center [324, 133] width 117 height 14
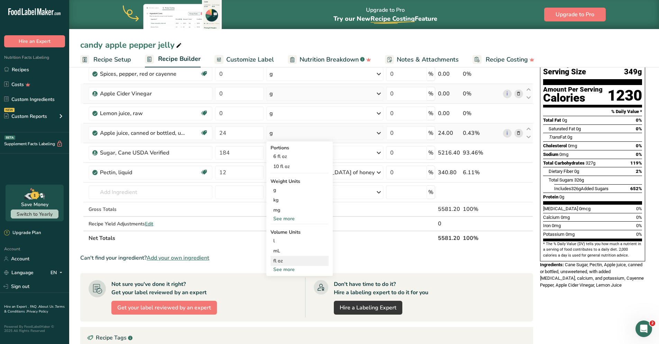
click at [298, 264] on div "fl oz" at bounding box center [299, 260] width 53 height 7
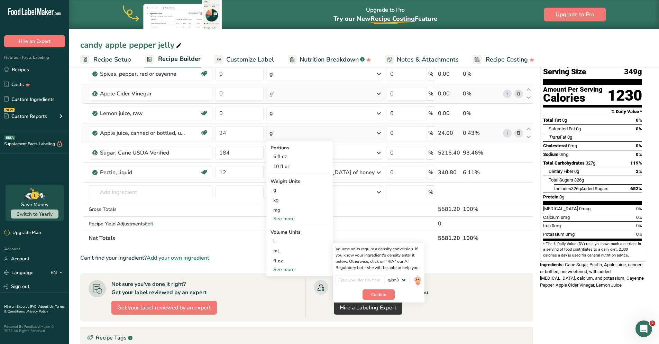
click at [296, 269] on div "See more" at bounding box center [299, 269] width 58 height 7
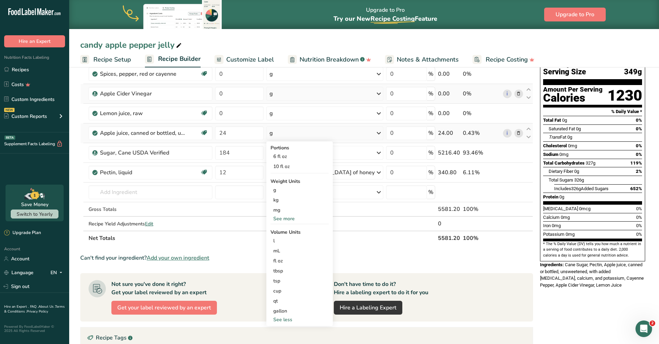
click at [292, 219] on div "See more" at bounding box center [299, 218] width 58 height 7
click at [289, 239] on div "oz" at bounding box center [299, 240] width 58 height 10
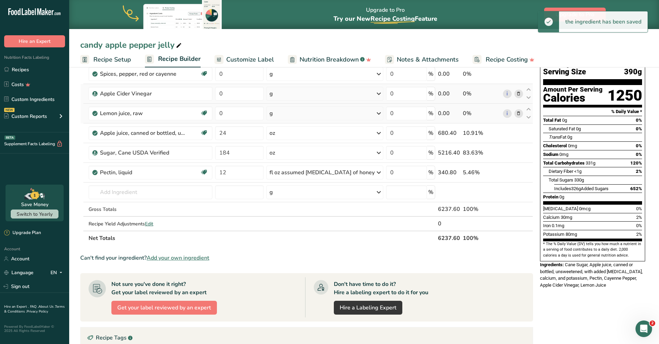
click at [256, 104] on td "0" at bounding box center [239, 114] width 51 height 20
click at [256, 109] on input "0" at bounding box center [239, 114] width 48 height 14
type input "12"
click at [316, 105] on div "Ingredient * Amount * Unit * Waste * .a-a{fill:#347362;}.b-a{fill:#fff;} Grams …" at bounding box center [306, 147] width 453 height 196
click at [297, 120] on td "g Portions 1 cup 1 fl oz 1 lemon yields See more Weight Units g kg mg See more …" at bounding box center [325, 114] width 120 height 20
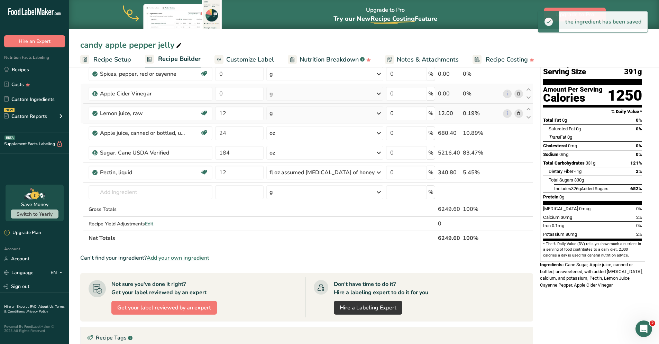
click at [300, 115] on div "g" at bounding box center [324, 114] width 117 height 14
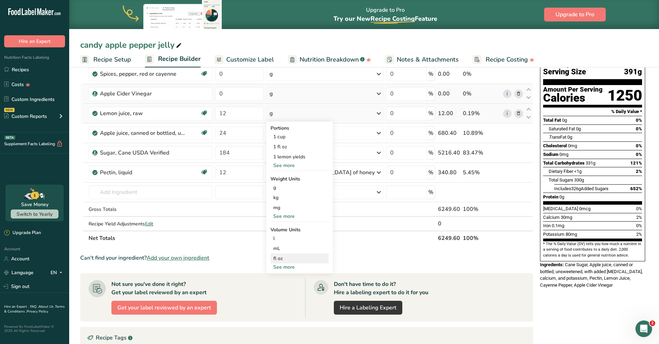
click at [291, 259] on div "fl oz" at bounding box center [299, 258] width 53 height 7
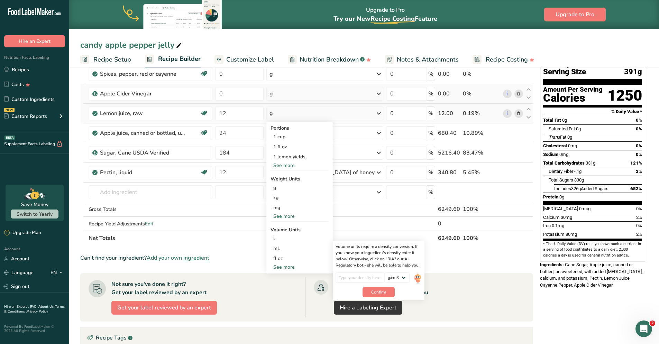
click at [294, 217] on div "See more" at bounding box center [299, 216] width 58 height 7
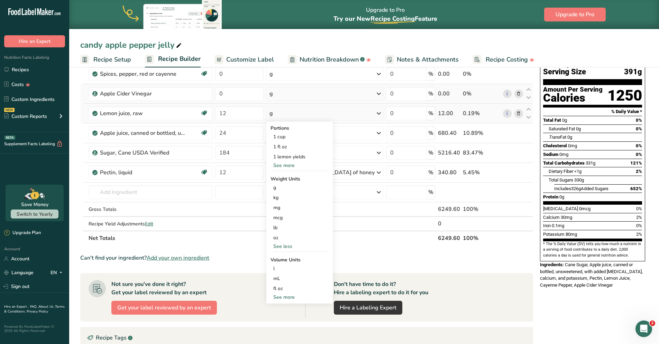
click at [295, 296] on div "See more" at bounding box center [299, 297] width 58 height 7
click at [291, 239] on div "oz" at bounding box center [299, 238] width 58 height 10
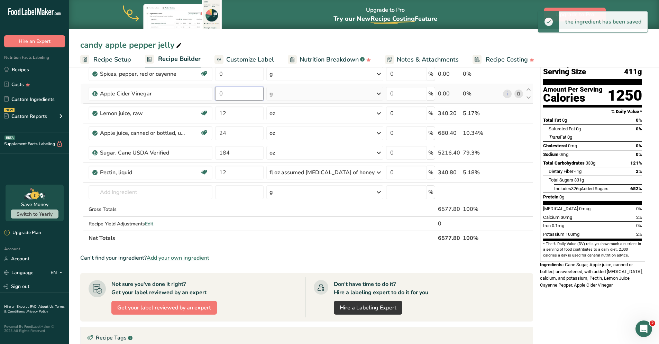
click at [241, 96] on input "0" at bounding box center [239, 94] width 48 height 14
type input "2"
type input "12"
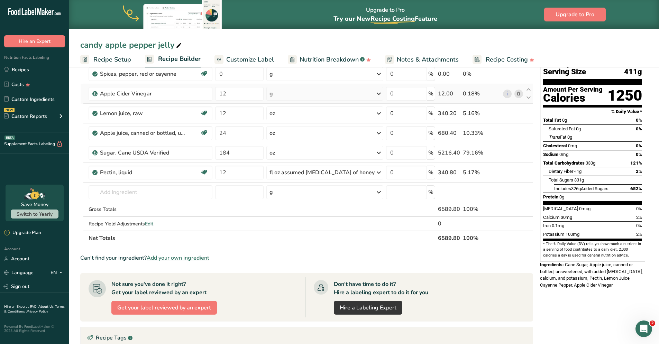
click at [297, 100] on div "Ingredient * Amount * Unit * Waste * .a-a{fill:#347362;}.b-a{fill:#fff;} Grams …" at bounding box center [306, 147] width 453 height 196
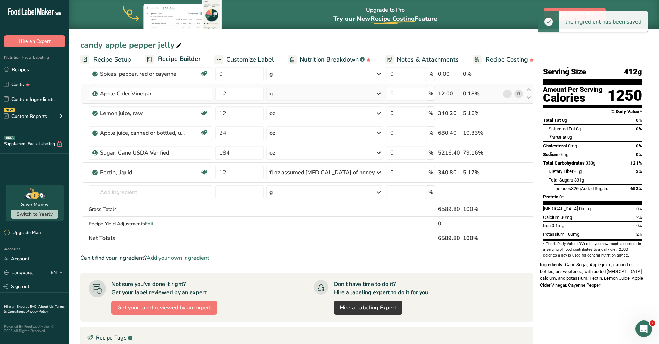
click at [309, 96] on div "g" at bounding box center [324, 94] width 117 height 14
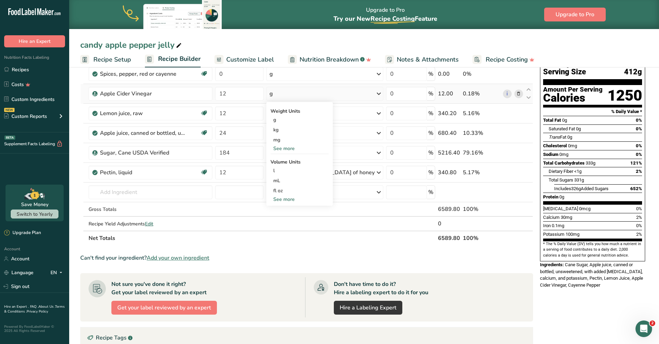
click at [291, 149] on div "See more" at bounding box center [299, 148] width 58 height 7
click at [287, 172] on div "oz" at bounding box center [299, 170] width 58 height 10
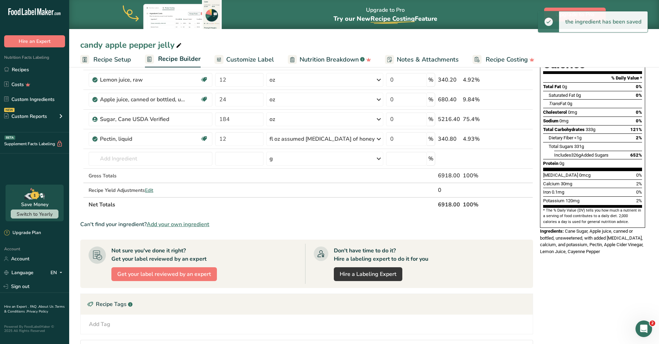
scroll to position [47, 0]
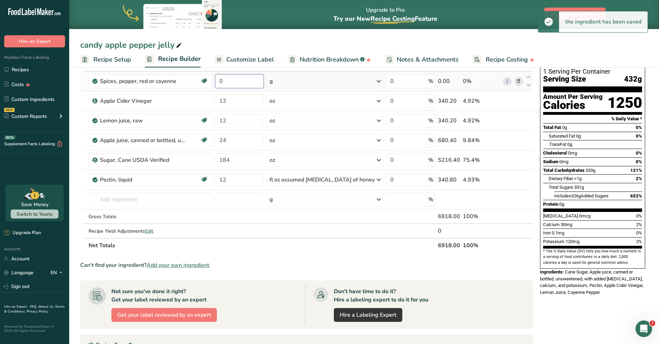
click at [237, 83] on input "0" at bounding box center [239, 81] width 48 height 14
type input "4"
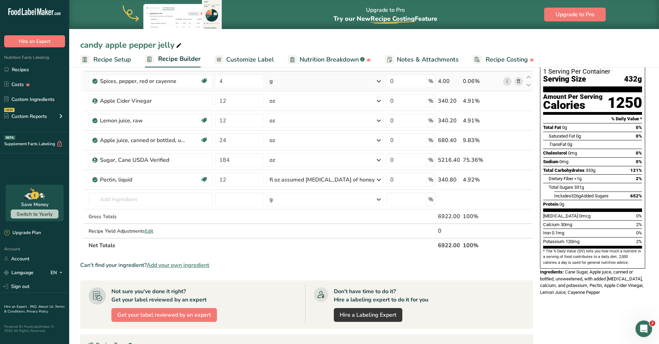
click at [335, 84] on div "Ingredient * Amount * Unit * Waste * .a-a{fill:#347362;}.b-a{fill:#fff;} Grams …" at bounding box center [306, 155] width 453 height 196
click at [317, 81] on div "g" at bounding box center [324, 81] width 117 height 14
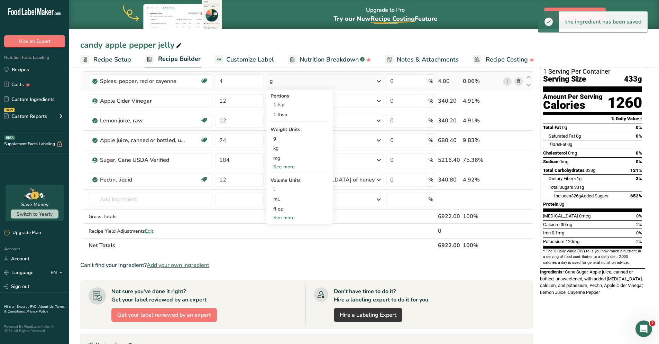
click at [294, 167] on div "See more" at bounding box center [299, 166] width 58 height 7
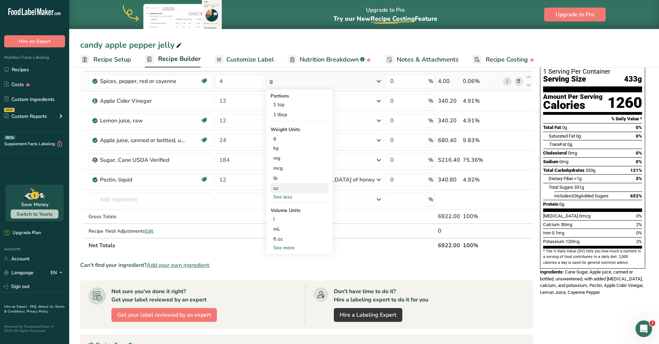
click at [299, 189] on div "oz" at bounding box center [299, 188] width 58 height 10
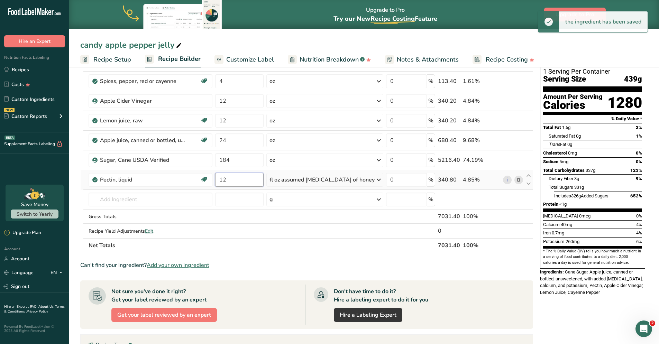
click at [258, 184] on input "12" at bounding box center [239, 180] width 48 height 14
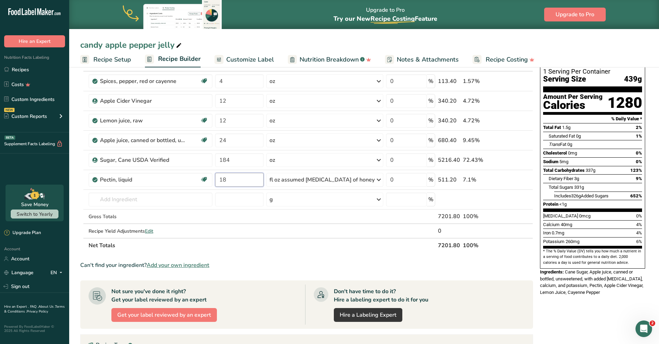
type input "18"
click at [345, 264] on div "Can't find your ingredient? Add your own ingredient" at bounding box center [306, 265] width 453 height 8
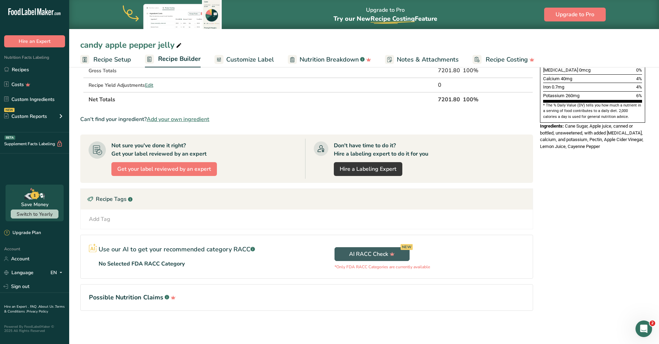
scroll to position [0, 0]
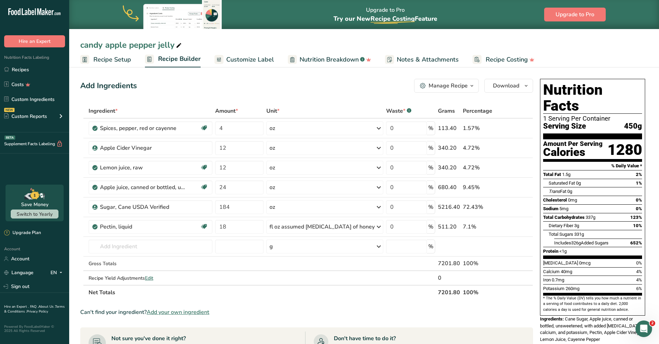
click at [113, 61] on span "Recipe Setup" at bounding box center [112, 59] width 38 height 9
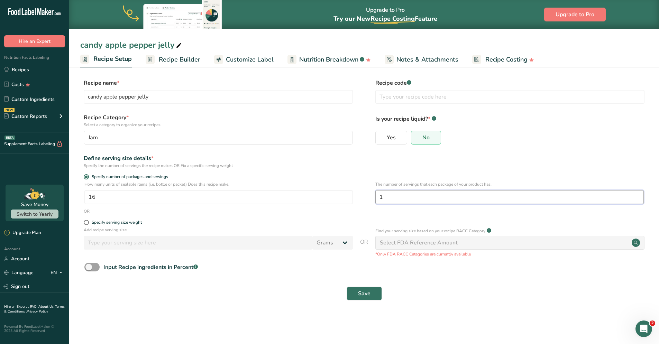
click at [408, 196] on input "1" at bounding box center [509, 197] width 268 height 14
type input "3"
type input "24"
click at [488, 283] on div "Save" at bounding box center [363, 294] width 567 height 22
click at [367, 298] on button "Save" at bounding box center [363, 294] width 35 height 14
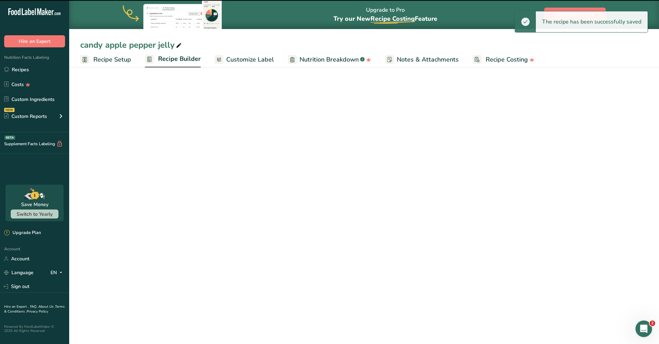
click at [189, 60] on span "Recipe Builder" at bounding box center [179, 58] width 43 height 9
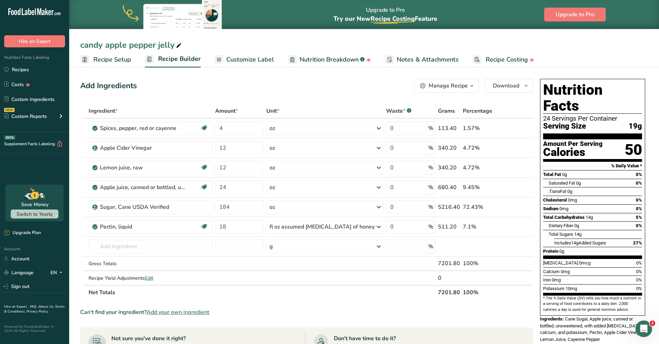
click at [237, 62] on span "Customize Label" at bounding box center [250, 59] width 48 height 9
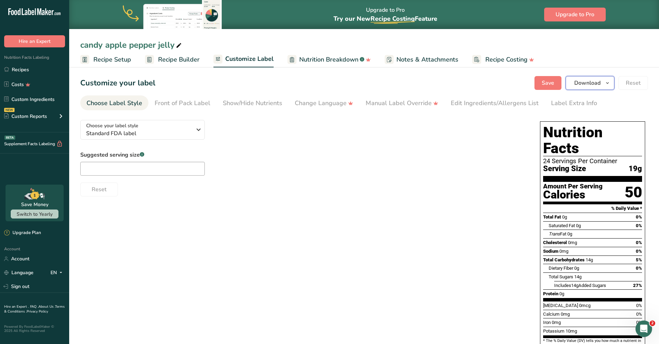
click at [585, 77] on button "Download" at bounding box center [589, 83] width 49 height 14
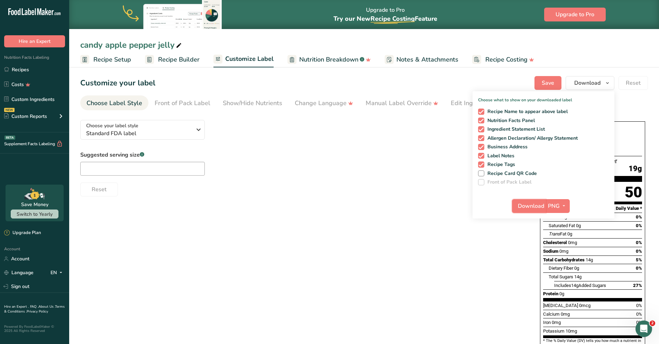
click at [524, 207] on span "Download" at bounding box center [531, 206] width 26 height 8
click at [538, 209] on span "Download" at bounding box center [531, 206] width 26 height 8
click at [375, 285] on div "Choose your label style Standard FDA label USA (FDA) Standard FDA label Tabular…" at bounding box center [363, 253] width 567 height 278
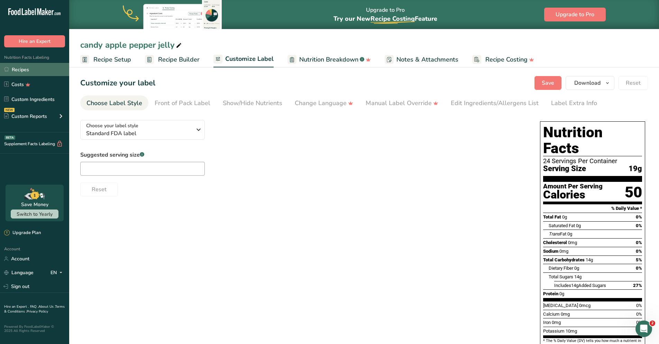
click at [31, 72] on link "Recipes" at bounding box center [34, 69] width 69 height 13
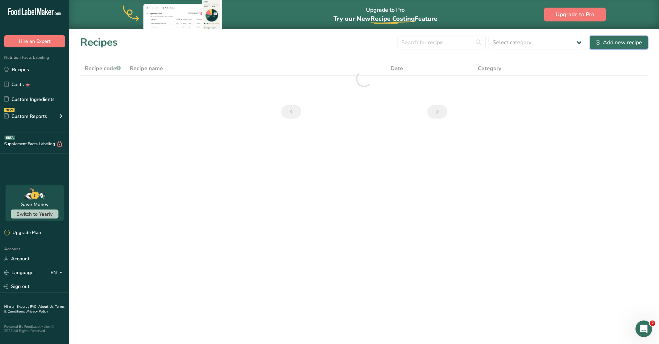
click at [640, 45] on div "Add new recipe" at bounding box center [618, 42] width 46 height 8
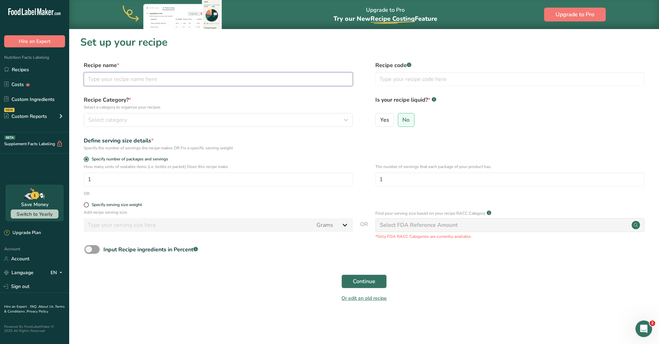
click at [314, 80] on input "text" at bounding box center [218, 79] width 269 height 14
type input "Pum"
click at [30, 68] on link "Recipes" at bounding box center [34, 69] width 69 height 13
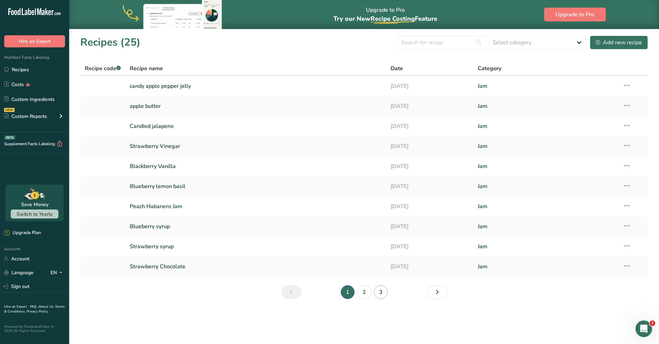
click at [387, 295] on li "3" at bounding box center [380, 292] width 17 height 14
click at [382, 295] on link "3" at bounding box center [381, 292] width 14 height 14
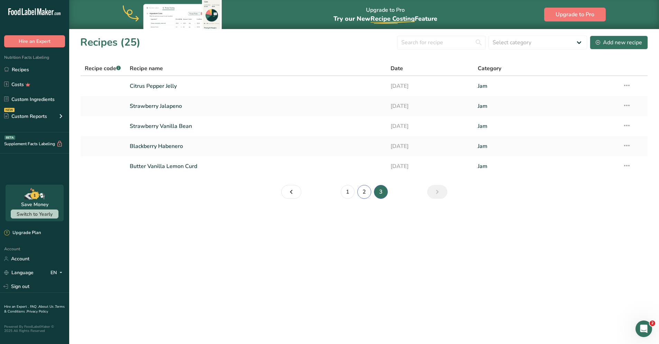
click at [365, 191] on link "2" at bounding box center [364, 192] width 14 height 14
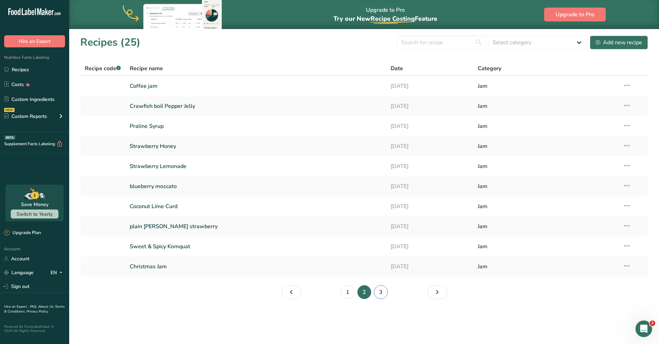
drag, startPoint x: 381, startPoint y: 297, endPoint x: 378, endPoint y: 310, distance: 13.3
click at [381, 297] on link "3" at bounding box center [381, 292] width 14 height 14
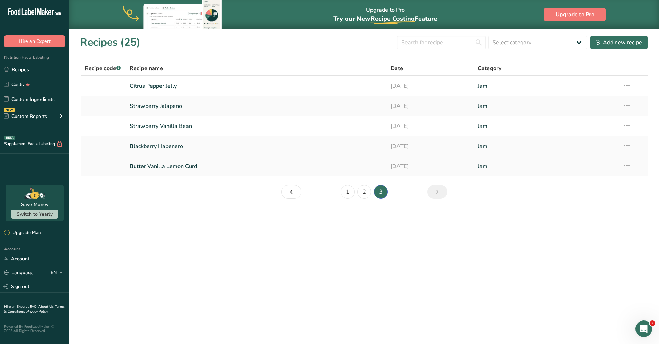
click at [627, 166] on icon at bounding box center [626, 165] width 8 height 12
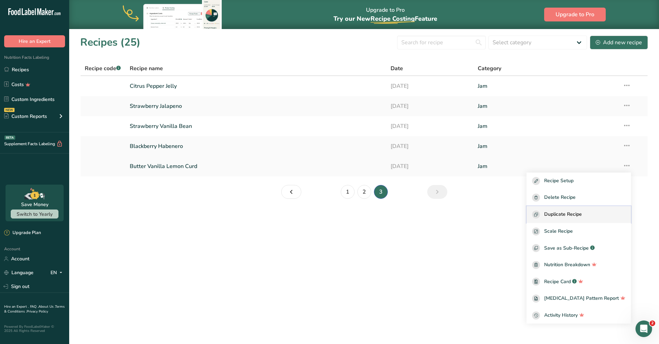
click at [594, 216] on div "Duplicate Recipe" at bounding box center [578, 215] width 93 height 8
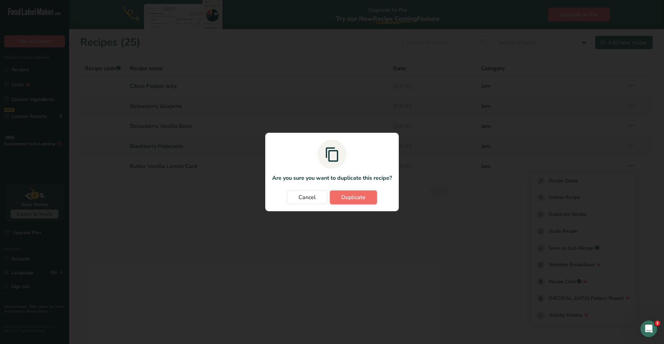
click at [338, 201] on button "Duplicate" at bounding box center [353, 198] width 47 height 14
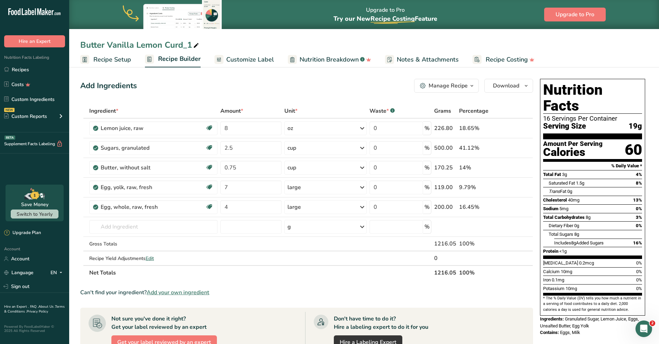
click at [196, 44] on icon at bounding box center [196, 46] width 6 height 10
click at [174, 49] on input "Butter Vanilla Lemon Curd_1" at bounding box center [363, 45] width 567 height 12
click at [174, 48] on input "Butter Vanilla Lemon Curd_1" at bounding box center [363, 45] width 567 height 12
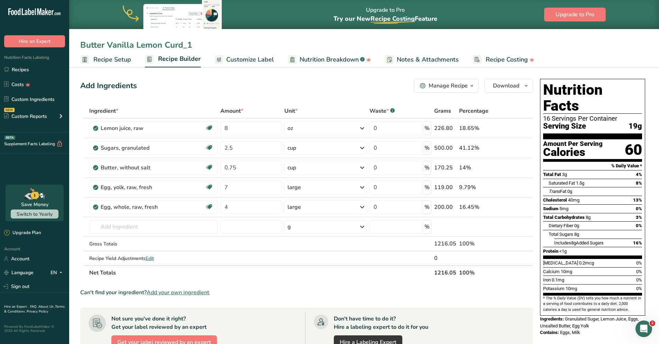
drag, startPoint x: 183, startPoint y: 46, endPoint x: 84, endPoint y: 48, distance: 99.3
click at [84, 48] on input "Butter Vanilla Lemon Curd_1" at bounding box center [363, 45] width 567 height 12
type input "Pumpkin Butter"
click at [145, 223] on input "text" at bounding box center [153, 227] width 128 height 14
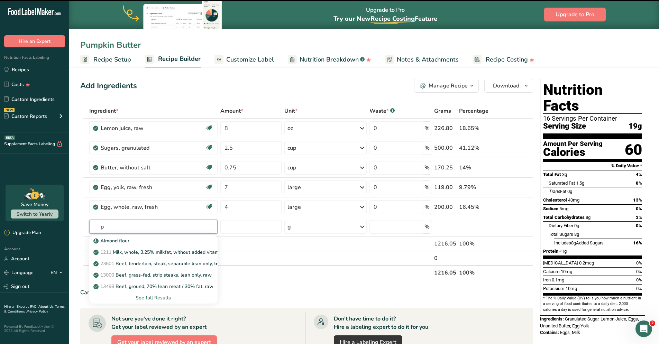
type input "pu"
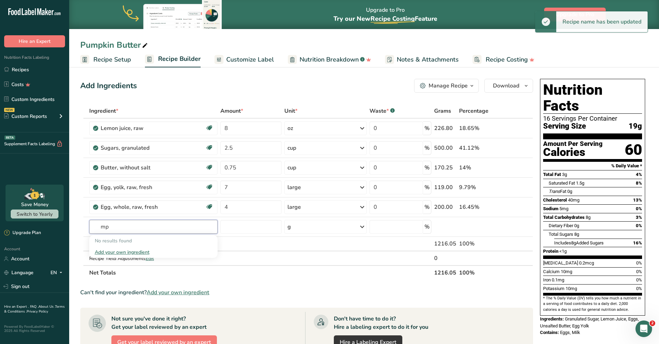
type input "m"
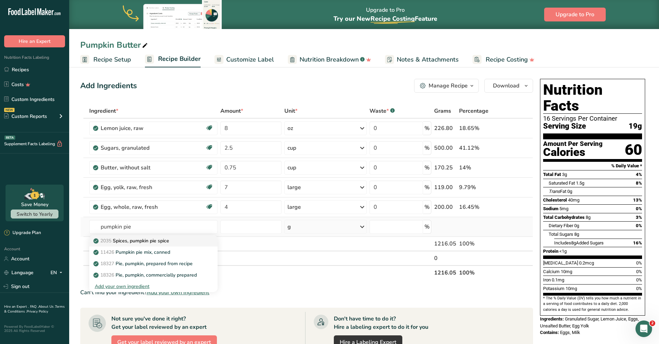
click at [153, 240] on p "2035 Spices, pumpkin pie spice" at bounding box center [132, 240] width 74 height 7
type input "Spices, pumpkin pie spice"
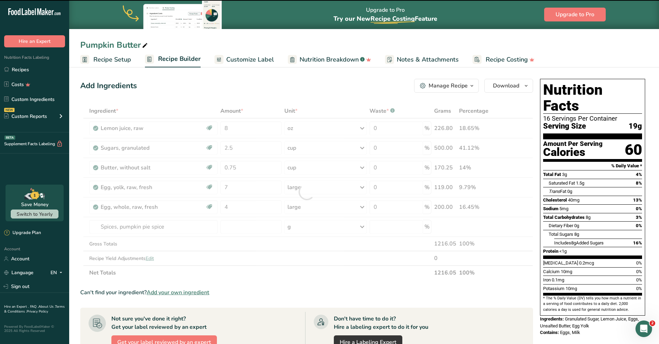
type input "0"
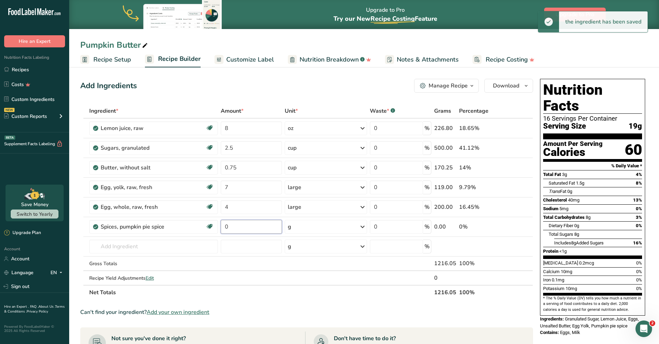
click at [235, 228] on input "0" at bounding box center [251, 227] width 61 height 14
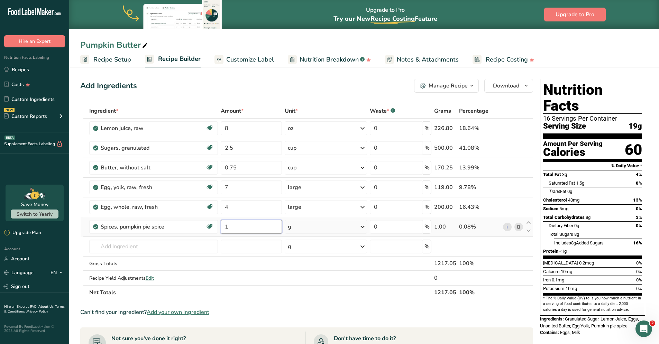
type input "1"
click at [312, 227] on div "Ingredient * Amount * Unit * Waste * .a-a{fill:#347362;}.b-a{fill:#fff;} Grams …" at bounding box center [306, 202] width 453 height 196
click at [306, 229] on div "g" at bounding box center [326, 227] width 82 height 14
click at [312, 262] on div "1 tbsp" at bounding box center [318, 260] width 58 height 10
click at [506, 86] on span "Download" at bounding box center [506, 86] width 26 height 8
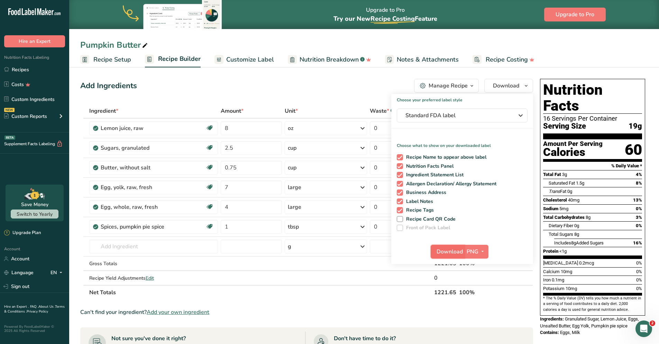
click at [446, 255] on span "Download" at bounding box center [449, 252] width 26 height 8
click at [407, 313] on div "Can't find your ingredient? Add your own ingredient" at bounding box center [306, 312] width 453 height 8
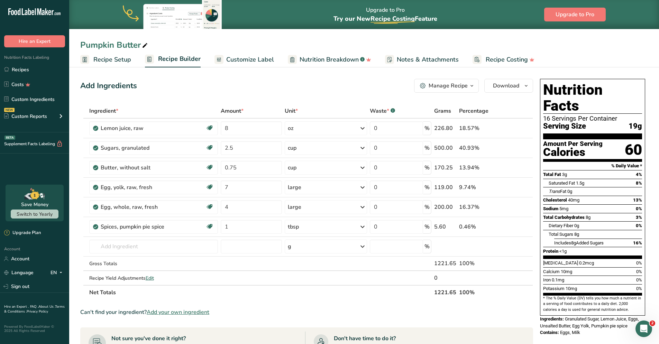
drag, startPoint x: 624, startPoint y: 45, endPoint x: 628, endPoint y: 40, distance: 5.8
click at [627, 45] on div "Pumpkin Butter" at bounding box center [364, 45] width 590 height 12
click at [606, 41] on div "Pumpkin Butter" at bounding box center [364, 45] width 590 height 12
click at [373, 301] on section "Ingredient * Amount * Unit * Waste * .a-a{fill:#347362;}.b-a{fill:#fff;} Grams …" at bounding box center [306, 309] width 453 height 411
click at [41, 71] on link "Recipes" at bounding box center [34, 69] width 69 height 13
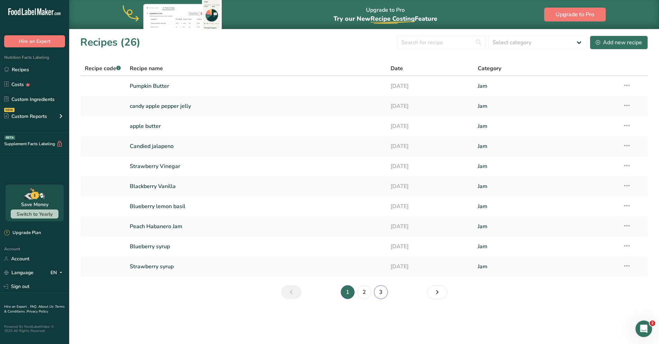
click at [374, 295] on link "3" at bounding box center [381, 292] width 14 height 14
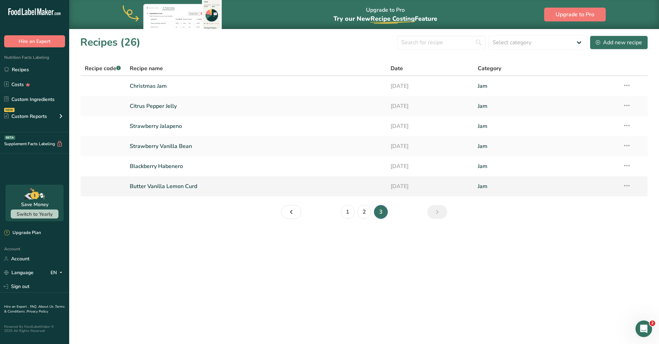
click at [162, 186] on link "Butter Vanilla Lemon Curd" at bounding box center [256, 186] width 253 height 15
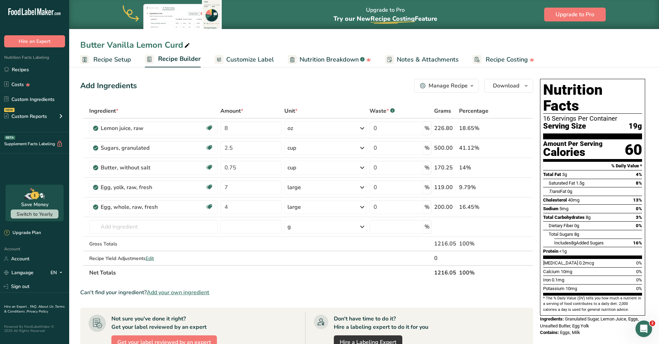
click at [121, 56] on span "Recipe Setup" at bounding box center [112, 59] width 38 height 9
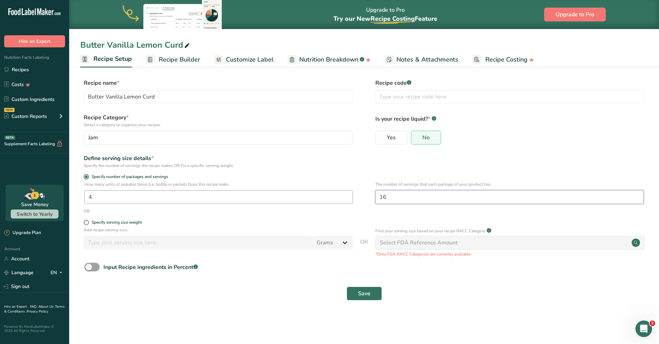
drag, startPoint x: 433, startPoint y: 196, endPoint x: 337, endPoint y: 196, distance: 96.1
click at [337, 196] on div "How many units of sealable items (i.e. bottle or packet) Does this recipe make.…" at bounding box center [363, 194] width 567 height 27
type input "21"
click at [361, 290] on span "Save" at bounding box center [364, 293] width 12 height 8
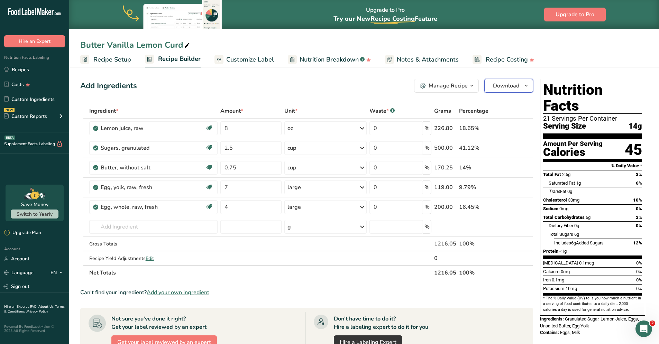
click at [513, 84] on span "Download" at bounding box center [506, 86] width 26 height 8
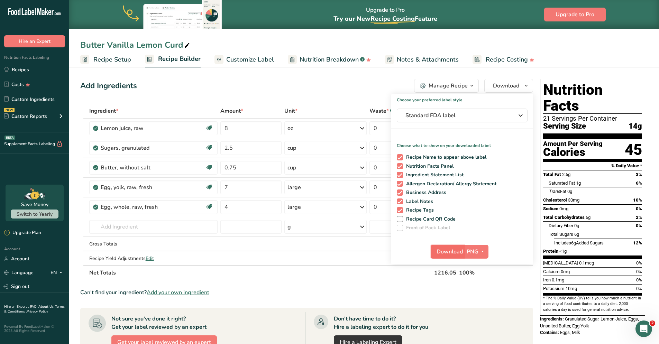
click at [460, 252] on span "Download" at bounding box center [449, 252] width 26 height 8
click at [285, 93] on div "Add Ingredients Manage Recipe Delete Recipe Duplicate Recipe Scale Recipe Save …" at bounding box center [308, 291] width 457 height 430
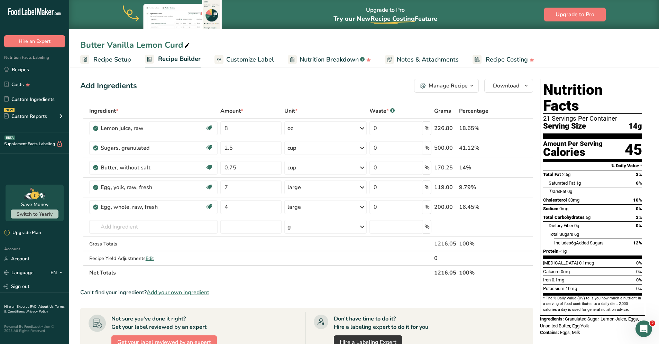
click at [267, 62] on span "Customize Label" at bounding box center [250, 59] width 48 height 9
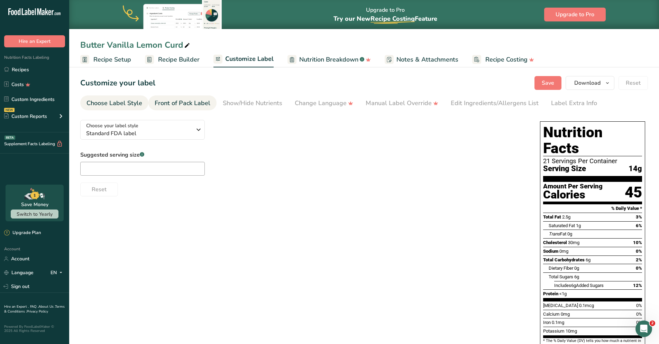
click at [195, 107] on div "Front of Pack Label" at bounding box center [183, 103] width 56 height 9
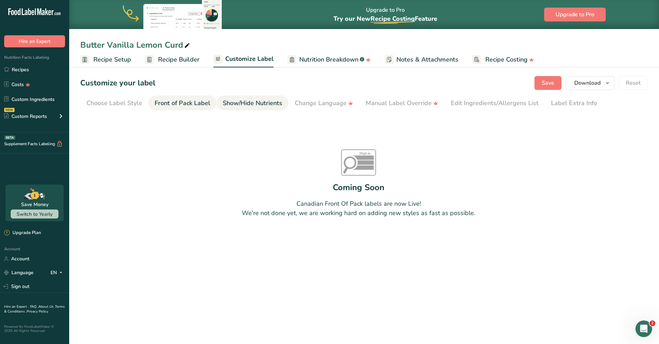
click at [236, 103] on div "Show/Hide Nutrients" at bounding box center [252, 103] width 59 height 9
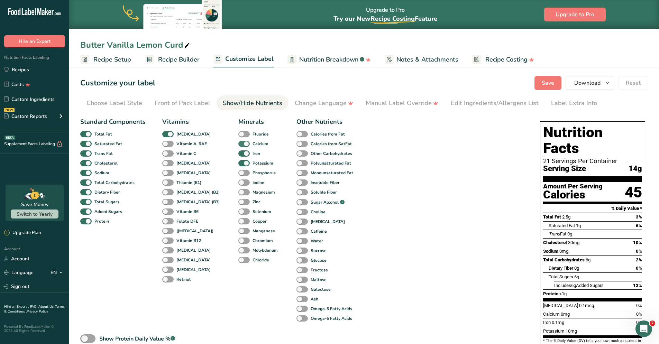
click at [238, 141] on span at bounding box center [243, 144] width 11 height 7
click at [238, 141] on input "Calcium" at bounding box center [240, 143] width 4 height 4
checkbox input "false"
click at [238, 154] on span at bounding box center [243, 153] width 11 height 7
click at [238, 154] on input "Iron" at bounding box center [240, 153] width 4 height 4
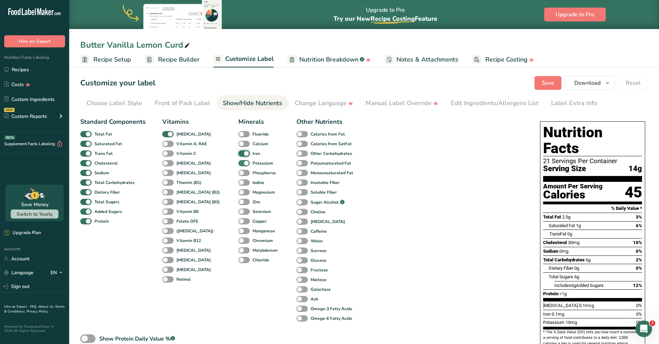
checkbox input "false"
click at [238, 164] on span at bounding box center [243, 163] width 11 height 7
click at [238, 164] on input "Potassium" at bounding box center [240, 163] width 4 height 4
checkbox input "false"
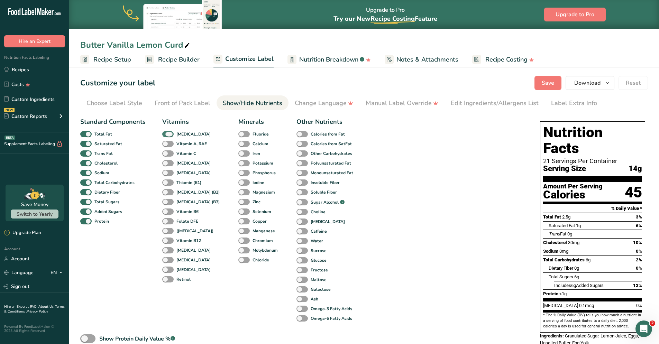
click at [171, 135] on span at bounding box center [167, 134] width 11 height 7
click at [167, 135] on input "[MEDICAL_DATA]" at bounding box center [164, 134] width 4 height 4
checkbox input "false"
click at [581, 82] on span "Download" at bounding box center [587, 83] width 26 height 8
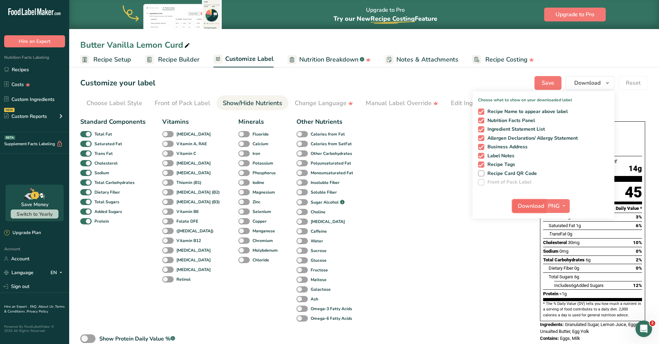
click at [529, 208] on span "Download" at bounding box center [531, 206] width 26 height 8
click at [323, 103] on div "Change Language" at bounding box center [324, 103] width 58 height 9
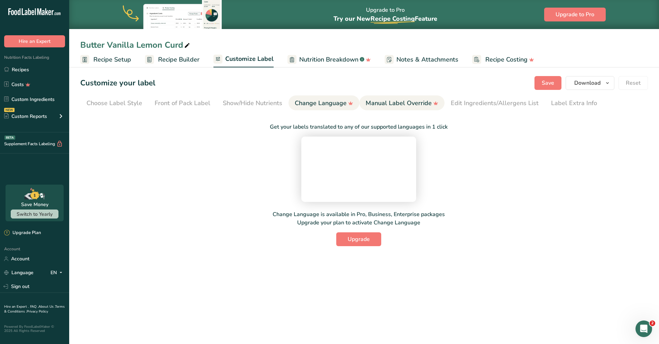
click at [411, 101] on div "Manual Label Override" at bounding box center [401, 103] width 73 height 9
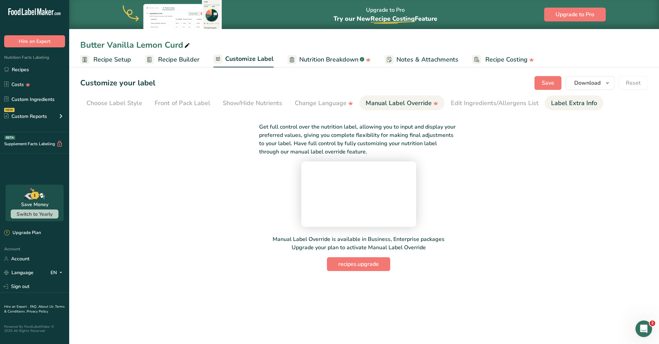
click at [557, 109] on link "Label Extra Info" at bounding box center [574, 103] width 46 height 16
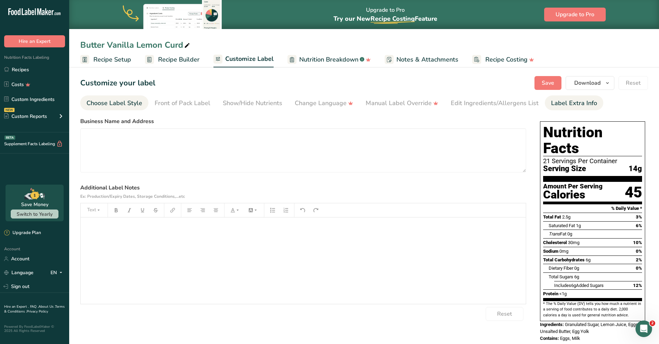
click at [119, 104] on div "Choose Label Style" at bounding box center [114, 103] width 56 height 9
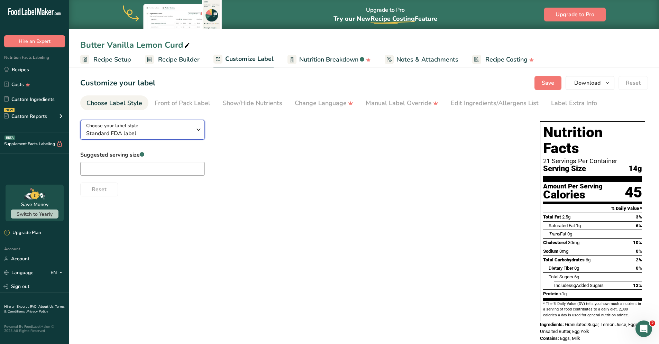
click at [143, 135] on span "Standard FDA label" at bounding box center [138, 133] width 105 height 8
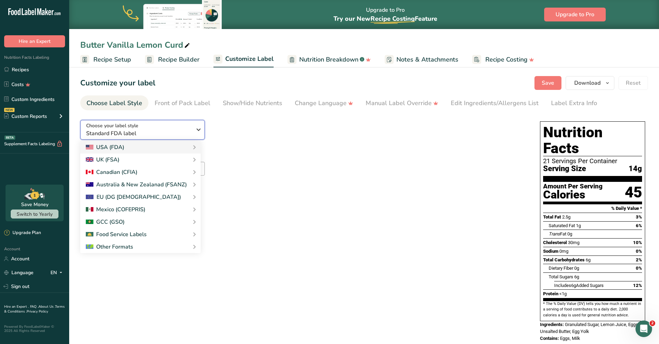
click at [143, 135] on span "Standard FDA label" at bounding box center [138, 133] width 105 height 8
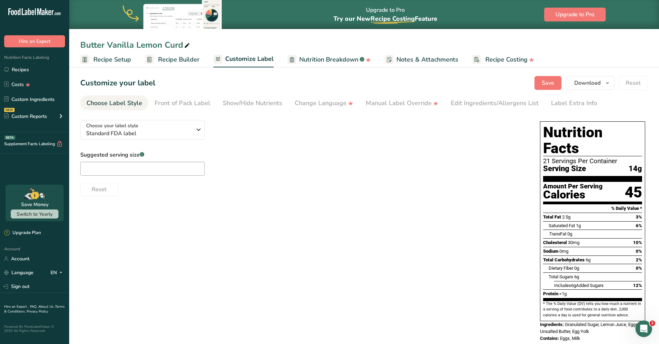
click at [338, 227] on div "Choose your label style Standard FDA label USA (FDA) Standard FDA label Tabular…" at bounding box center [363, 231] width 567 height 234
click at [585, 101] on div "Label Extra Info" at bounding box center [574, 103] width 46 height 9
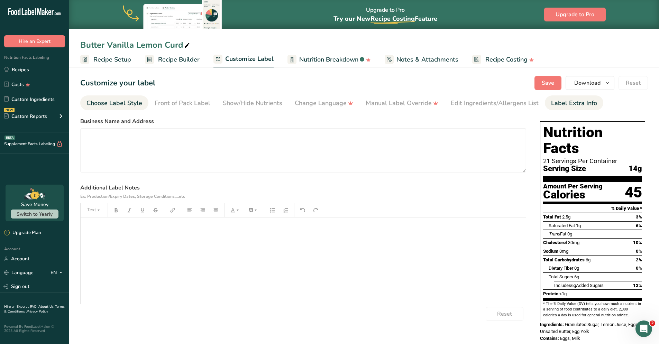
click at [132, 102] on div "Choose Label Style" at bounding box center [114, 103] width 56 height 9
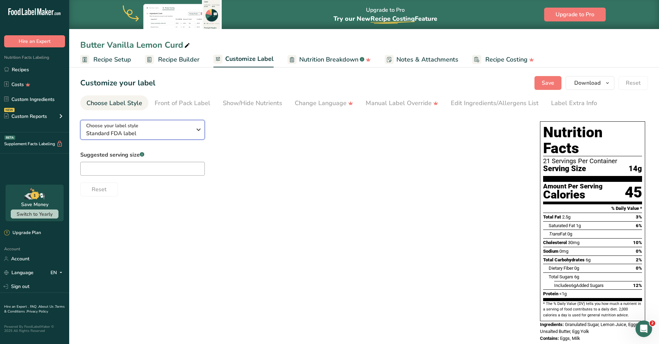
click at [149, 133] on span "Standard FDA label" at bounding box center [138, 133] width 105 height 8
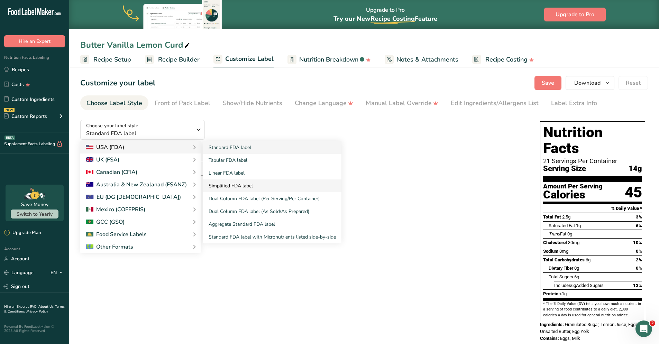
drag, startPoint x: 231, startPoint y: 159, endPoint x: 284, endPoint y: 184, distance: 58.5
click at [231, 159] on link "Tabular FDA label" at bounding box center [272, 160] width 138 height 13
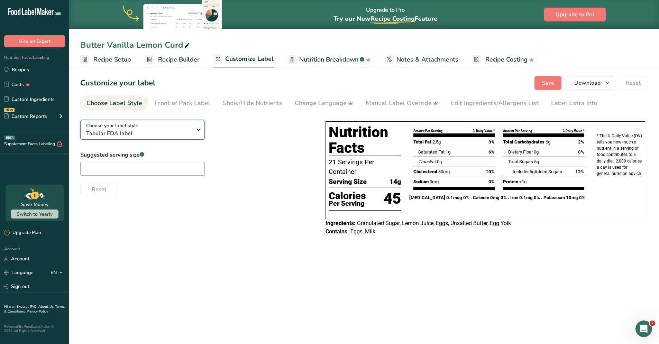
drag, startPoint x: 188, startPoint y: 133, endPoint x: 189, endPoint y: 130, distance: 3.6
click at [188, 133] on span "Tabular FDA label" at bounding box center [138, 133] width 105 height 8
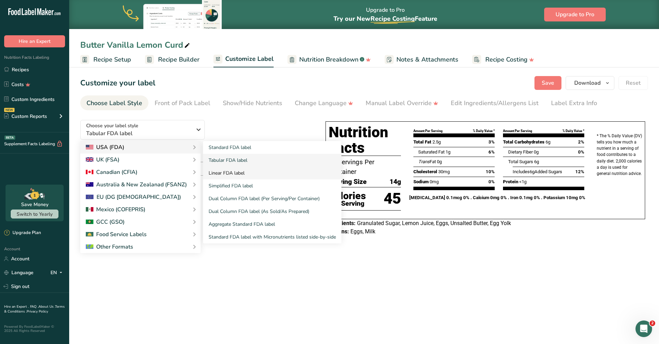
click at [231, 173] on link "Linear FDA label" at bounding box center [272, 173] width 138 height 13
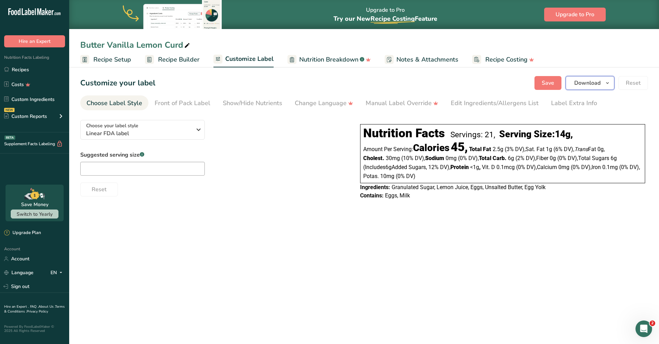
click at [593, 84] on span "Download" at bounding box center [587, 83] width 26 height 8
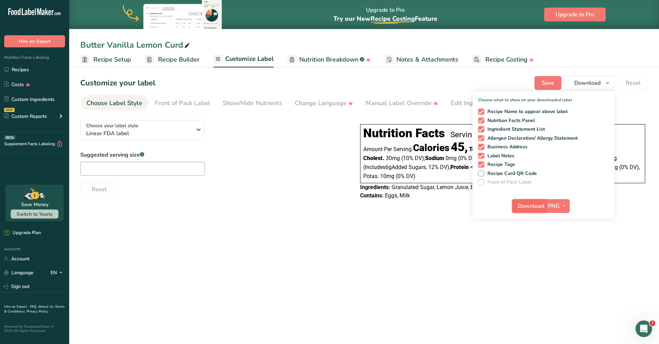
click at [534, 210] on span "Download" at bounding box center [531, 206] width 26 height 8
